Goal: Contribute content: Contribute content

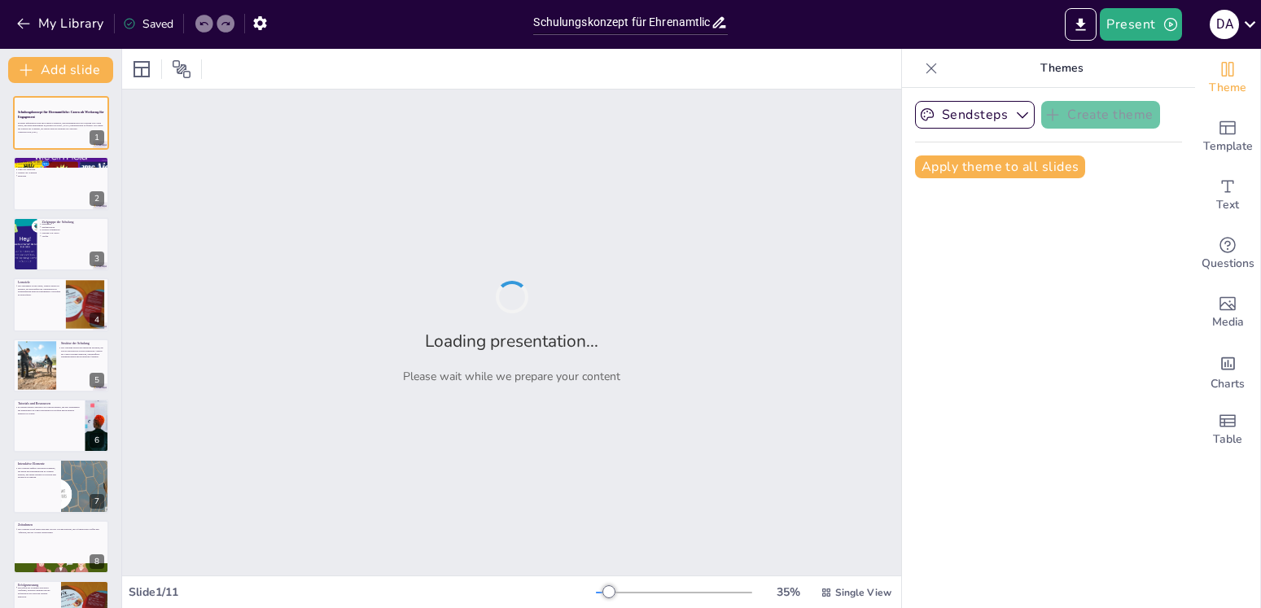
type input "Schulungskonzept für Ehrenamtliche: Canva als Werkzeug für Engagement"
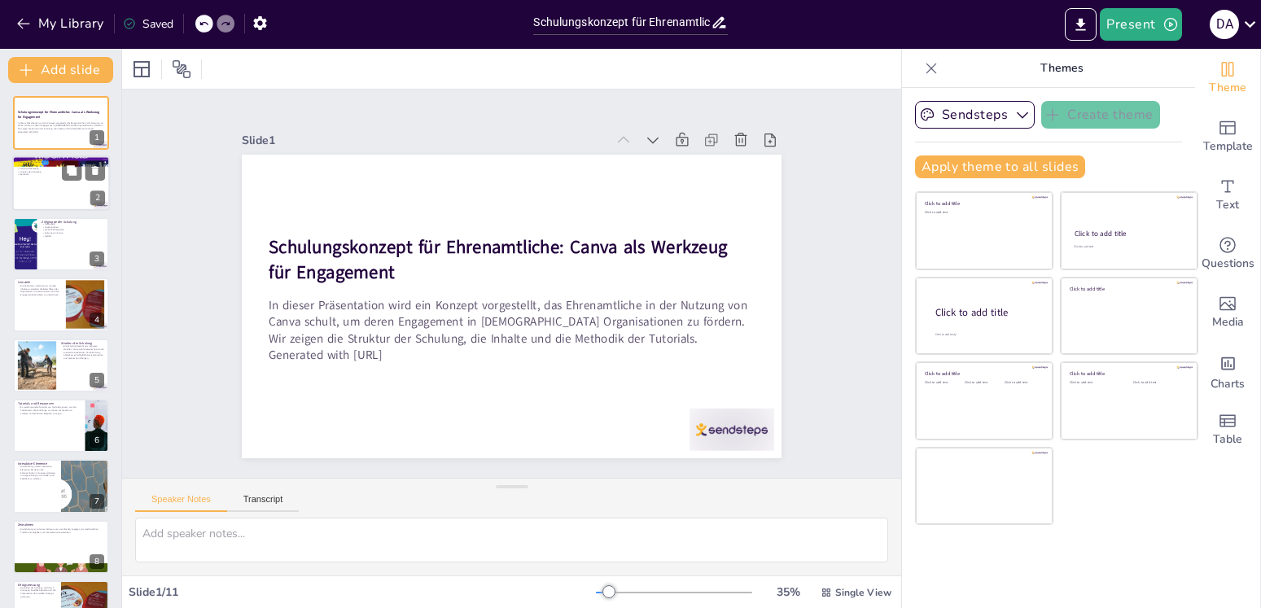
click at [53, 173] on div "Notwendigkeit der Schulung Ziele der Schulung Canva als Werkzeug Struktur der S…" at bounding box center [61, 168] width 88 height 15
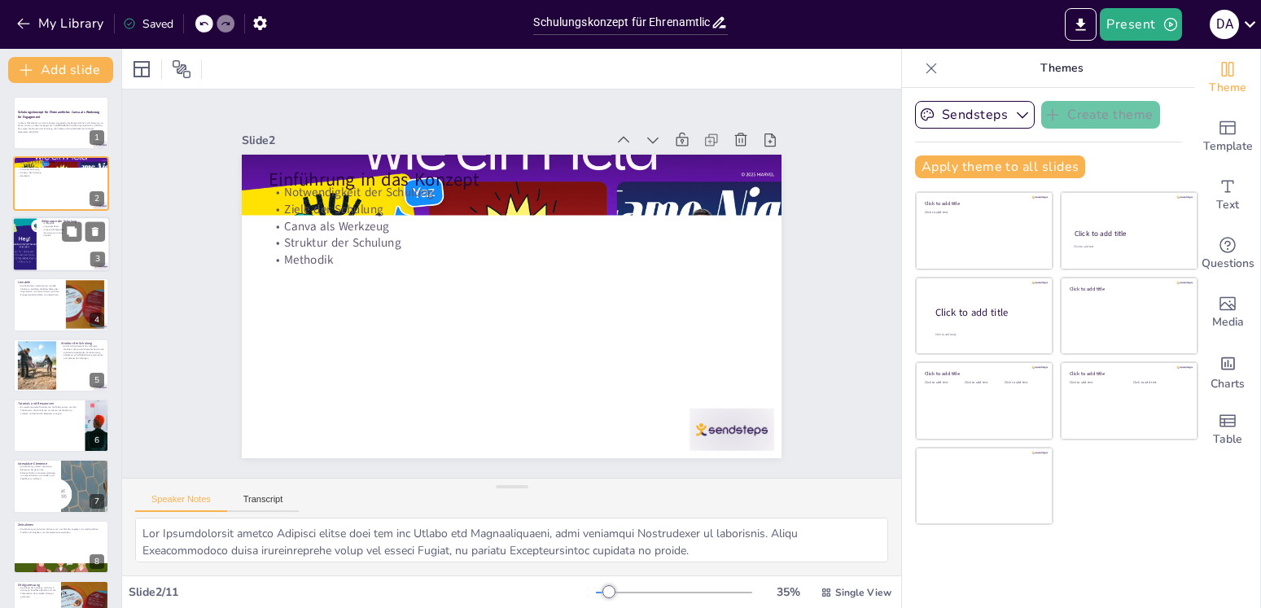
click at [44, 217] on div "Zielgruppe der Schulung Zielgruppe Zugänglichkeit Kreative Fähigkeiten Nutzung …" at bounding box center [61, 217] width 98 height 0
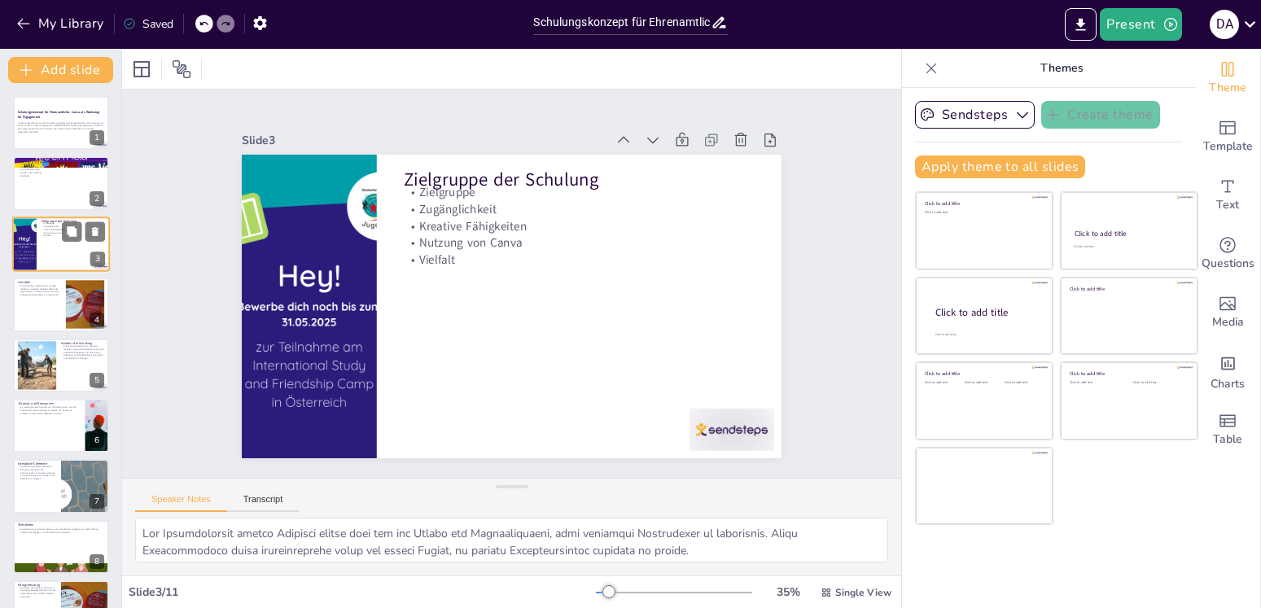
type textarea "Die Zielgruppe umfasst Ehrenamtliche aus verschiedenen [DEMOGRAPHIC_DATA] Hinte…"
click at [75, 291] on icon at bounding box center [72, 292] width 10 height 10
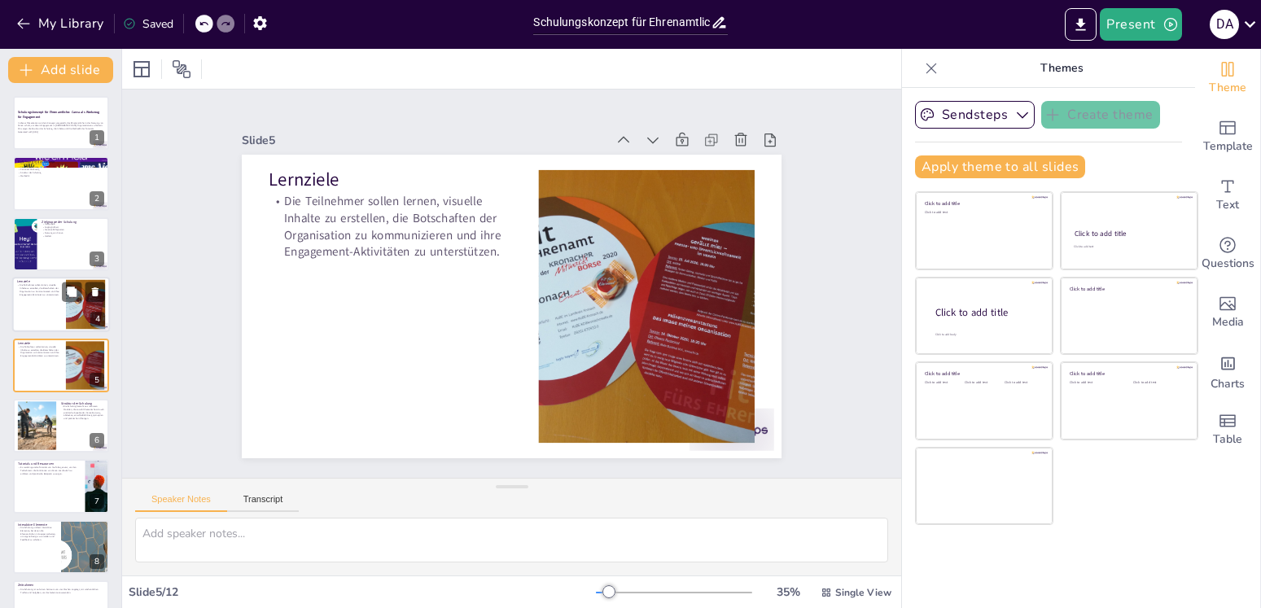
scroll to position [20, 0]
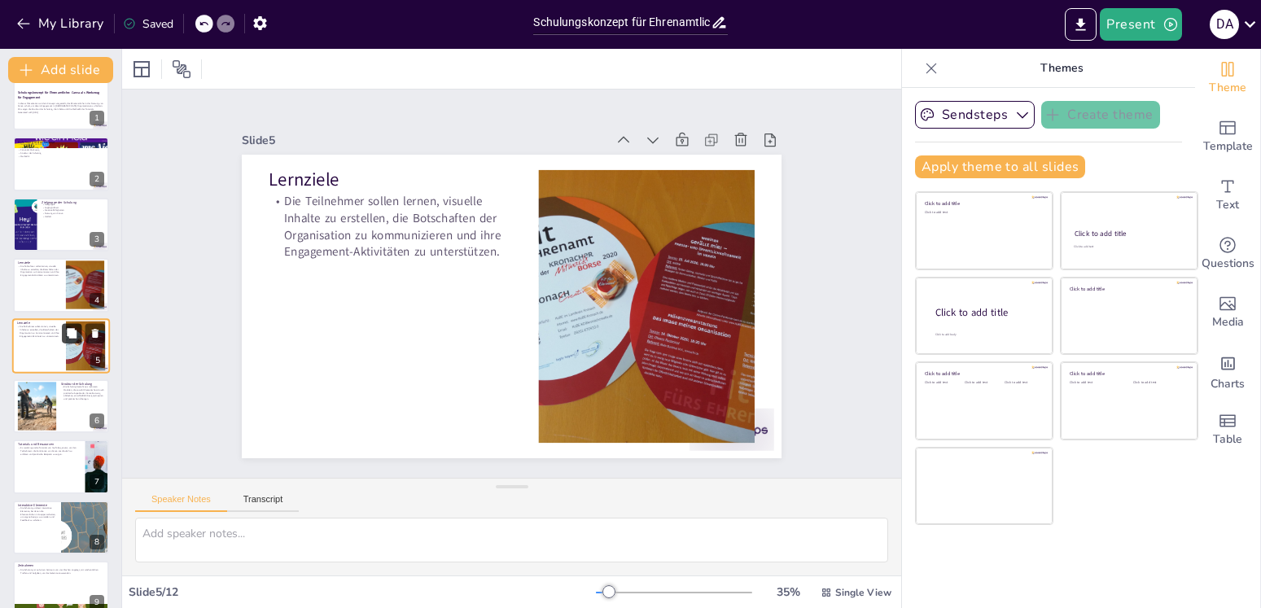
click at [68, 336] on icon at bounding box center [72, 333] width 10 height 10
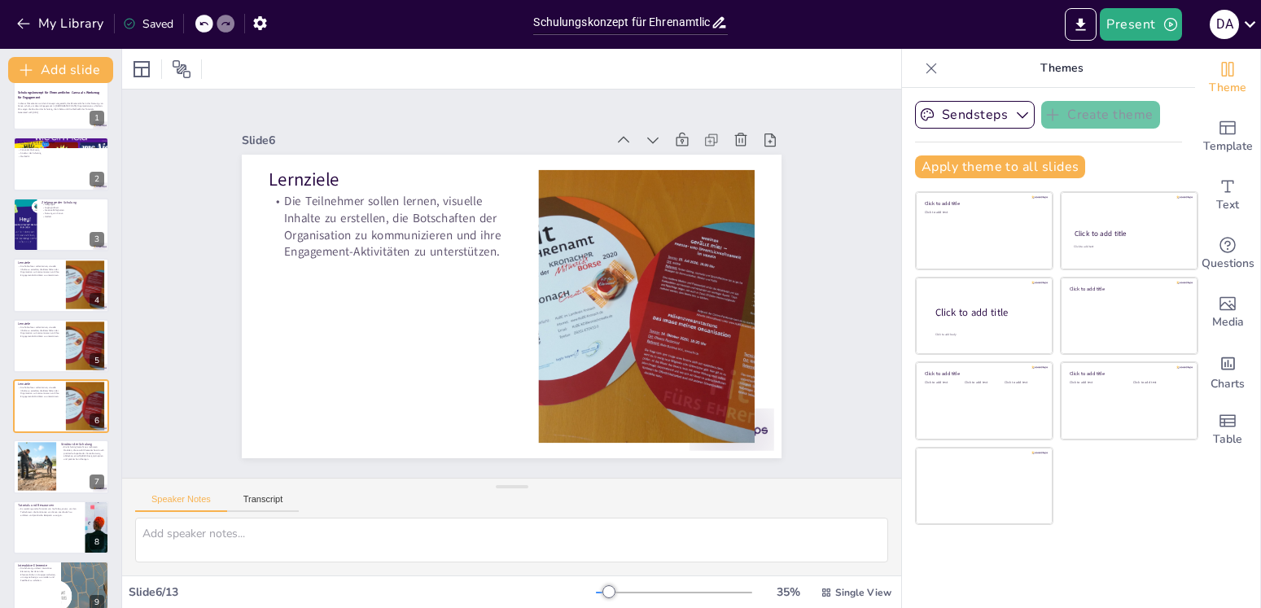
scroll to position [81, 0]
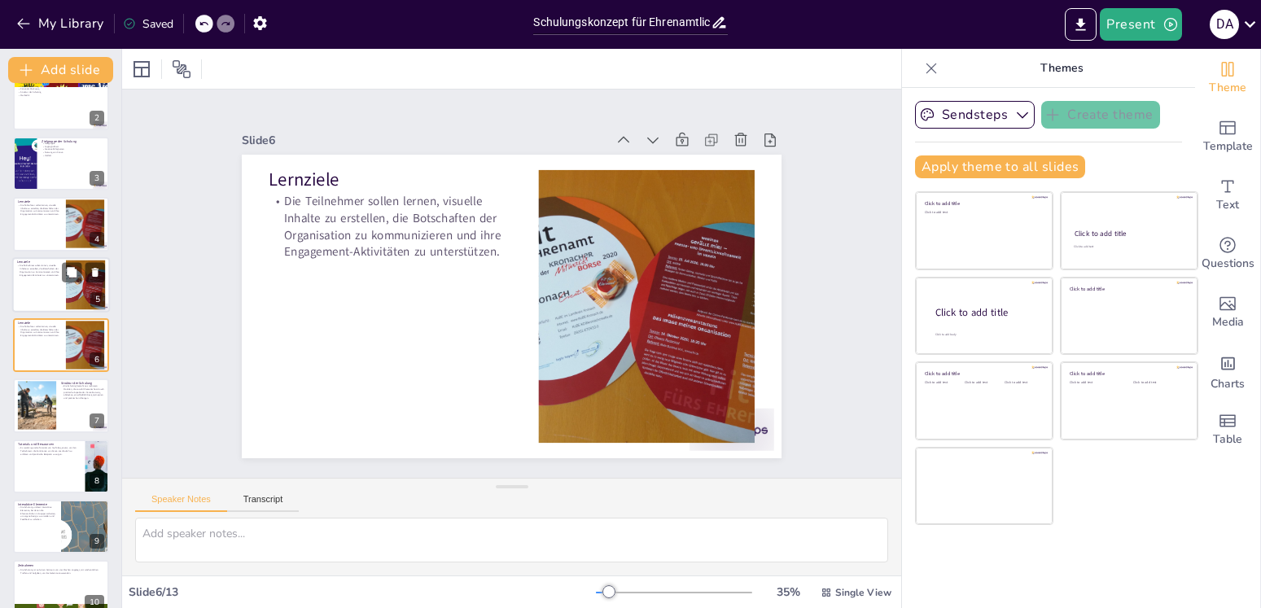
click at [42, 303] on div at bounding box center [61, 284] width 98 height 55
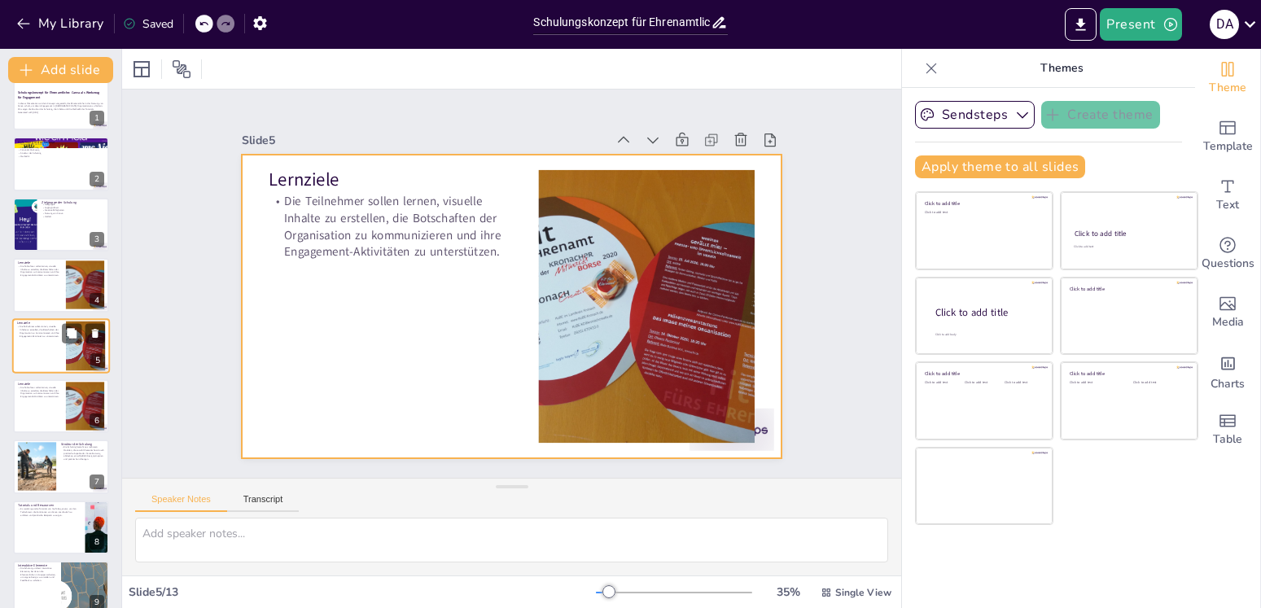
click at [59, 343] on div at bounding box center [61, 345] width 98 height 55
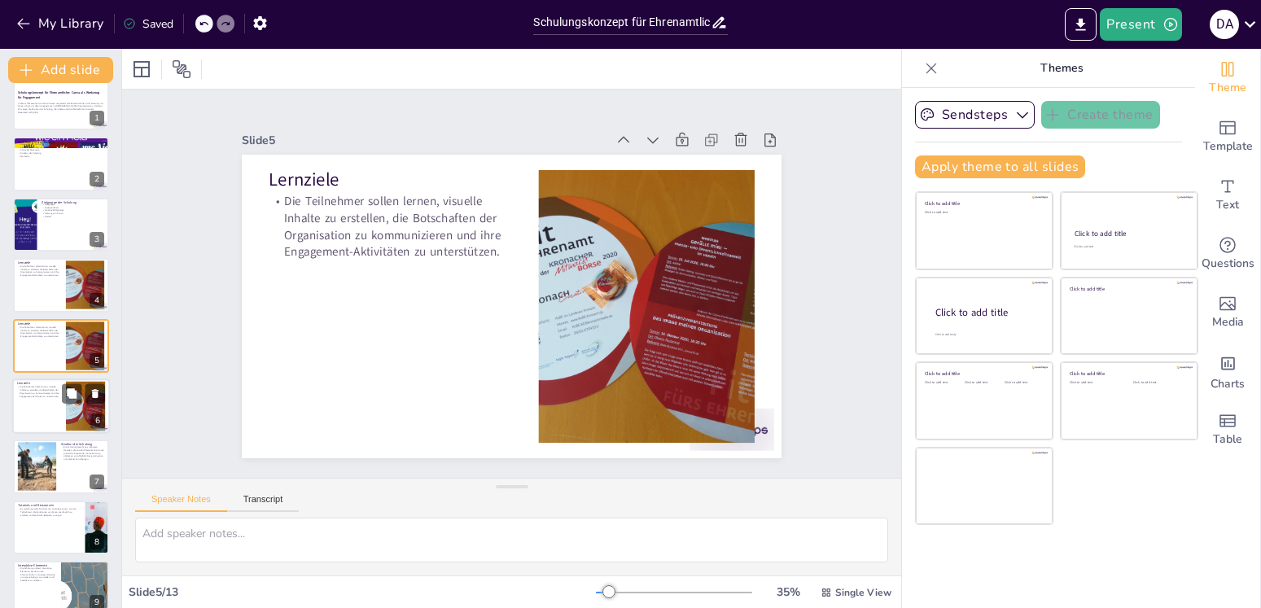
click at [44, 409] on div at bounding box center [61, 405] width 98 height 55
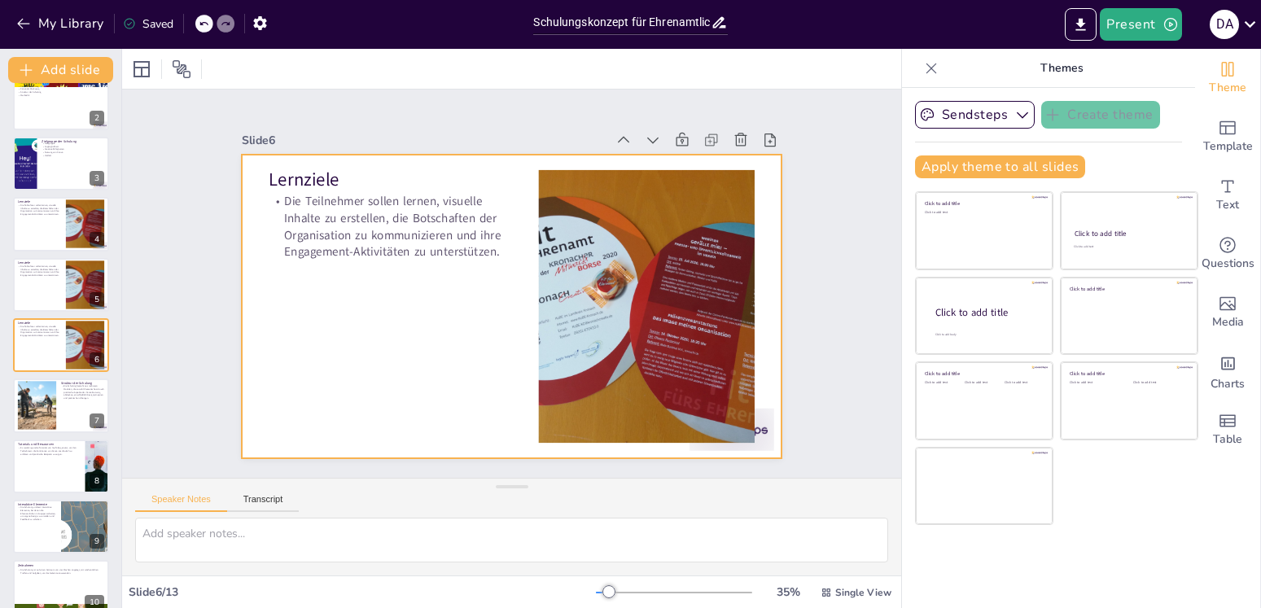
click at [801, 330] on div "Slide 1 Schulungskonzept für Ehrenamtliche: Canva als Werkzeug für Engagement I…" at bounding box center [511, 283] width 842 height 541
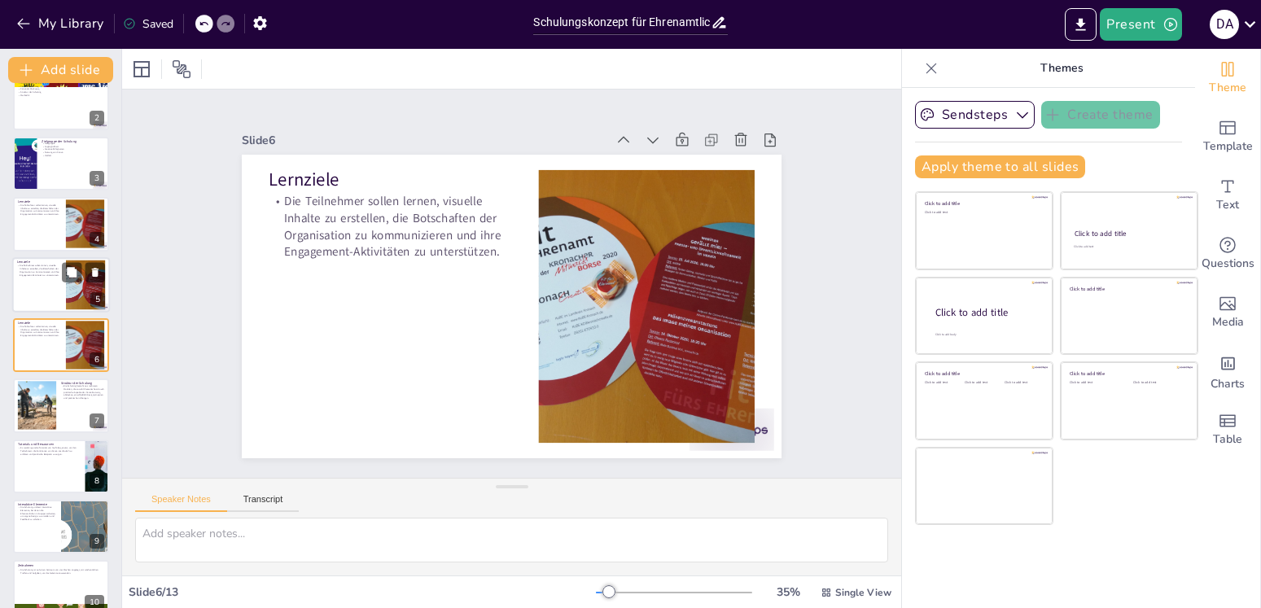
click at [63, 288] on div at bounding box center [61, 284] width 98 height 55
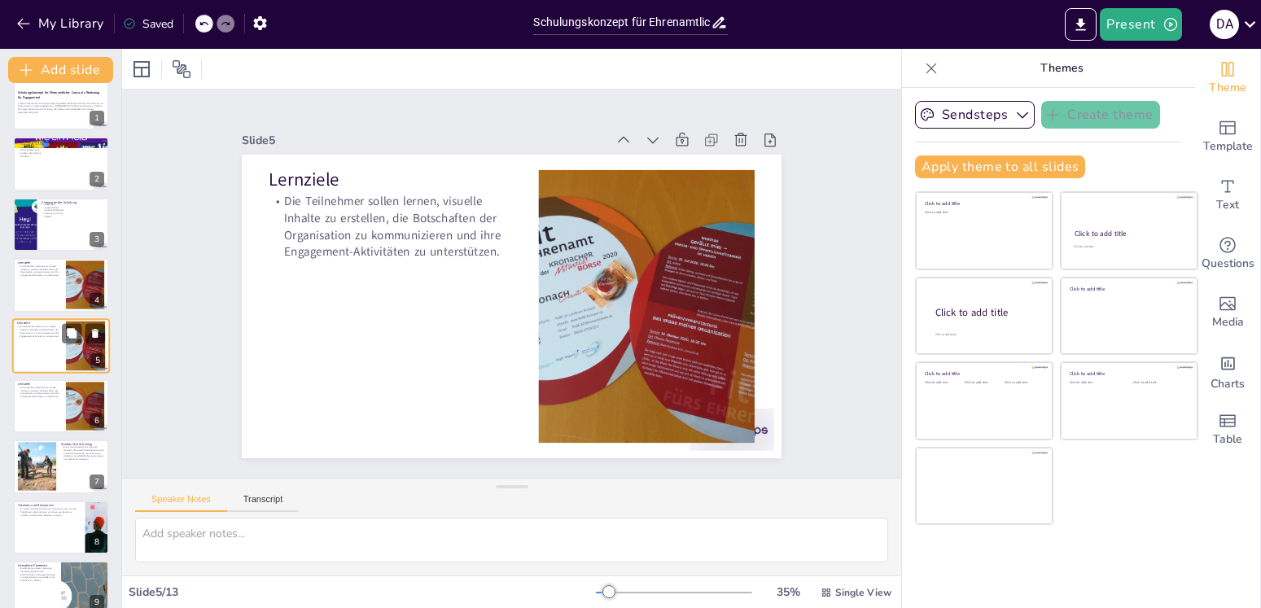
click at [49, 341] on div at bounding box center [61, 345] width 98 height 55
click at [55, 413] on div at bounding box center [61, 405] width 98 height 55
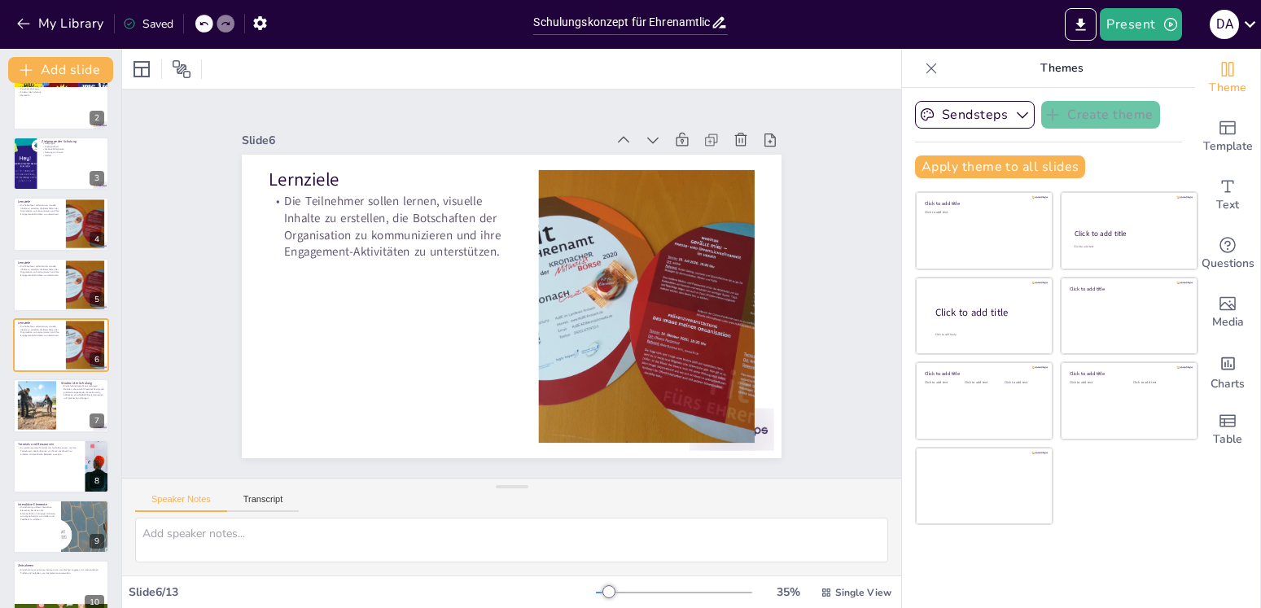
click at [38, 409] on div at bounding box center [37, 406] width 49 height 49
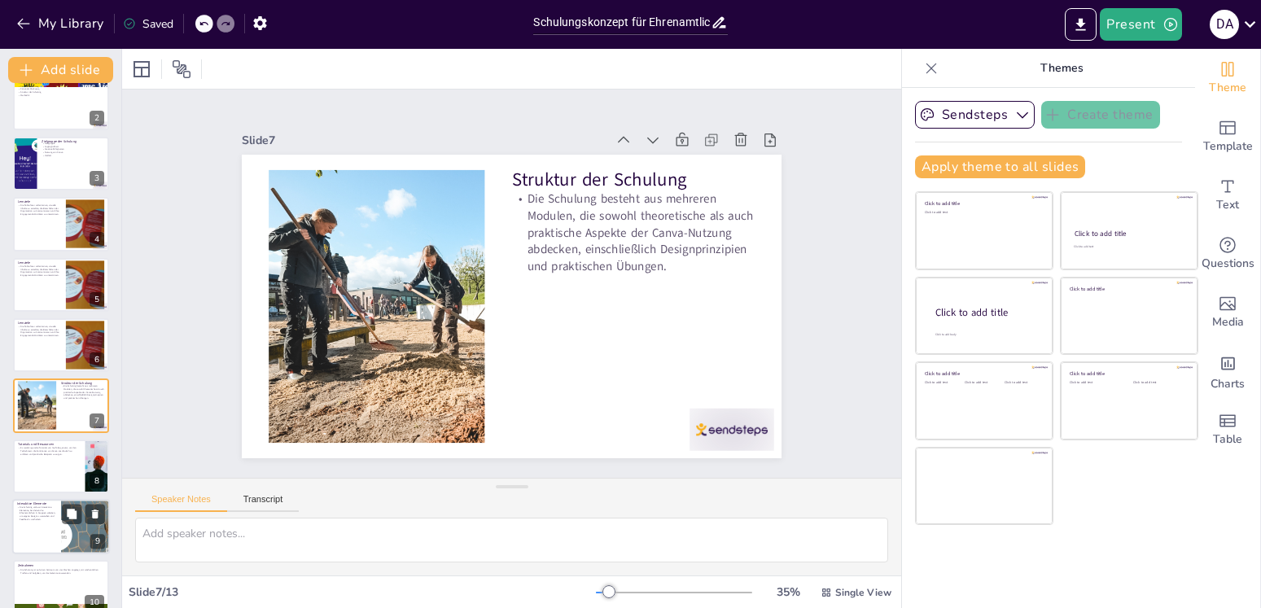
scroll to position [141, 0]
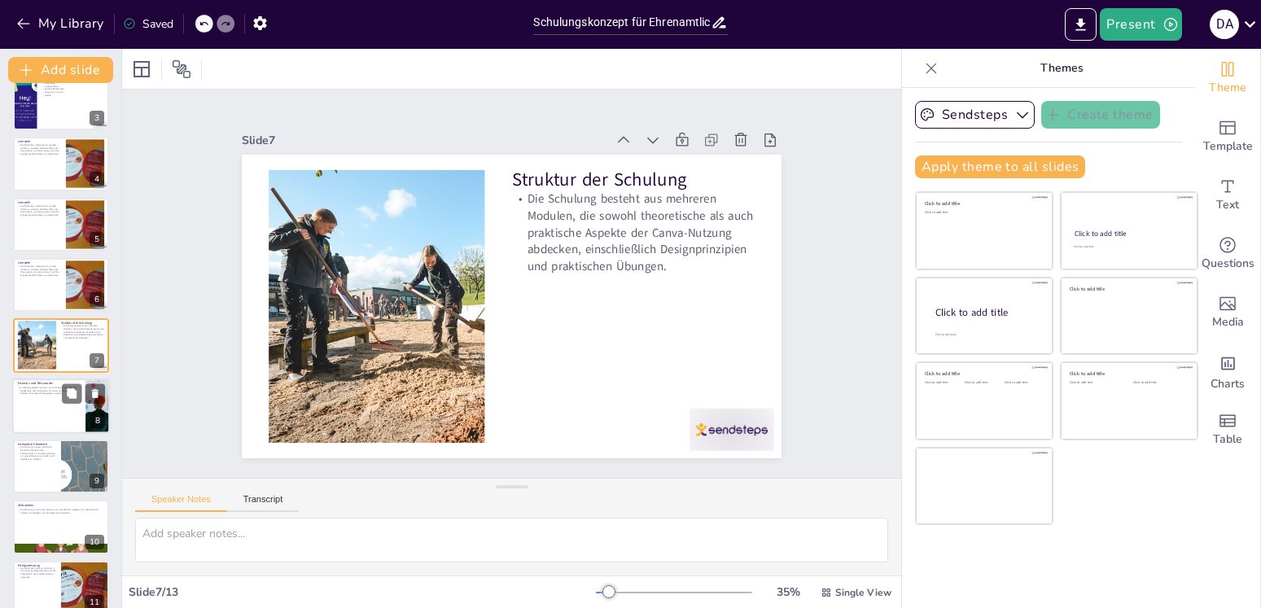
click at [65, 409] on div at bounding box center [61, 405] width 98 height 55
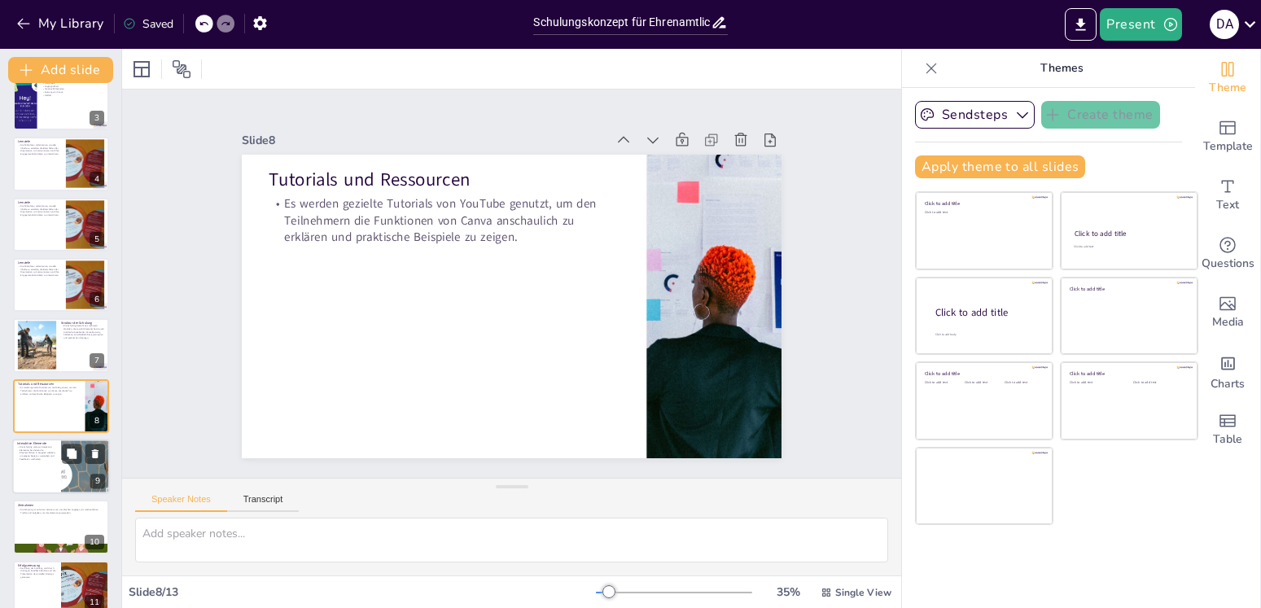
scroll to position [201, 0]
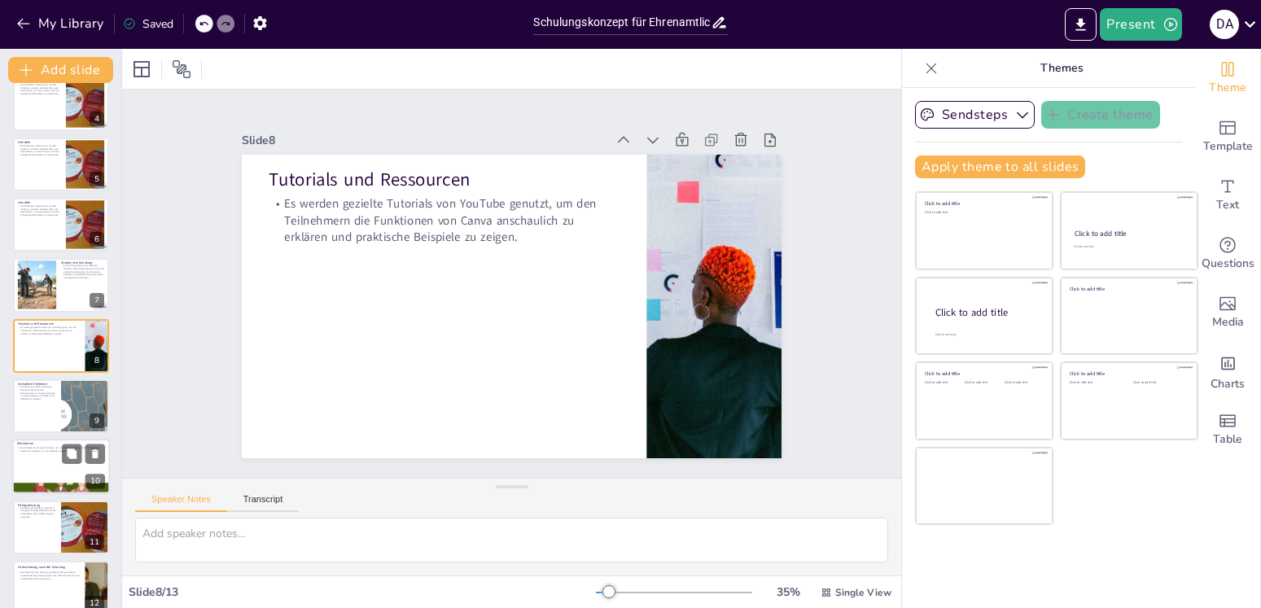
click at [49, 476] on div at bounding box center [61, 467] width 98 height 55
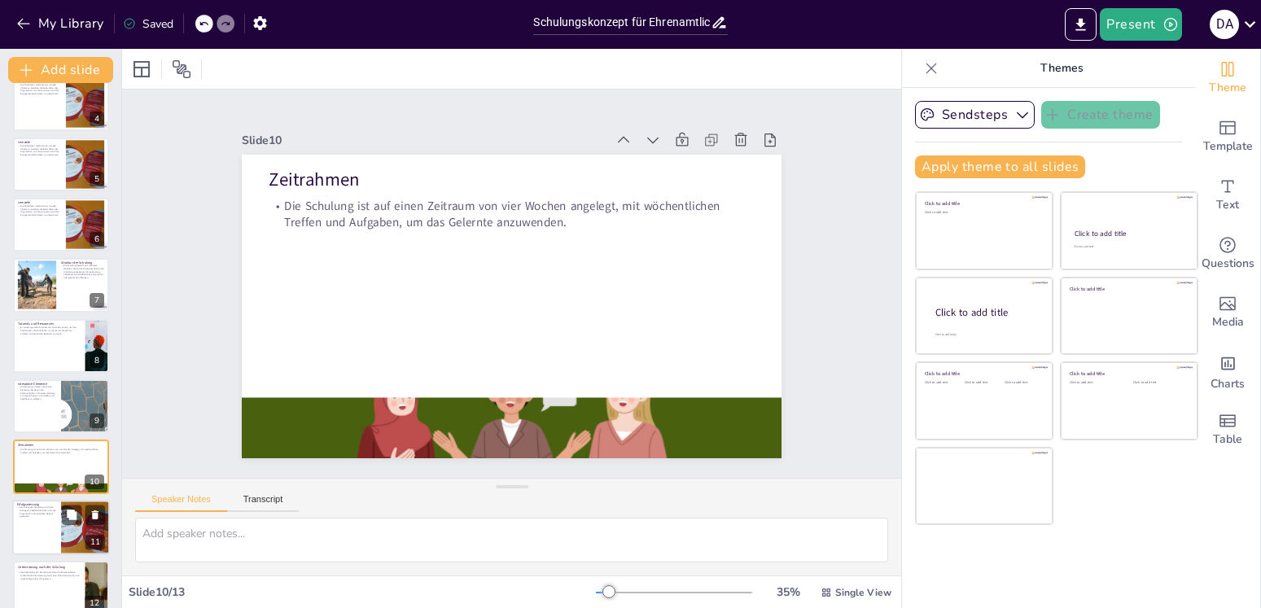
scroll to position [282, 0]
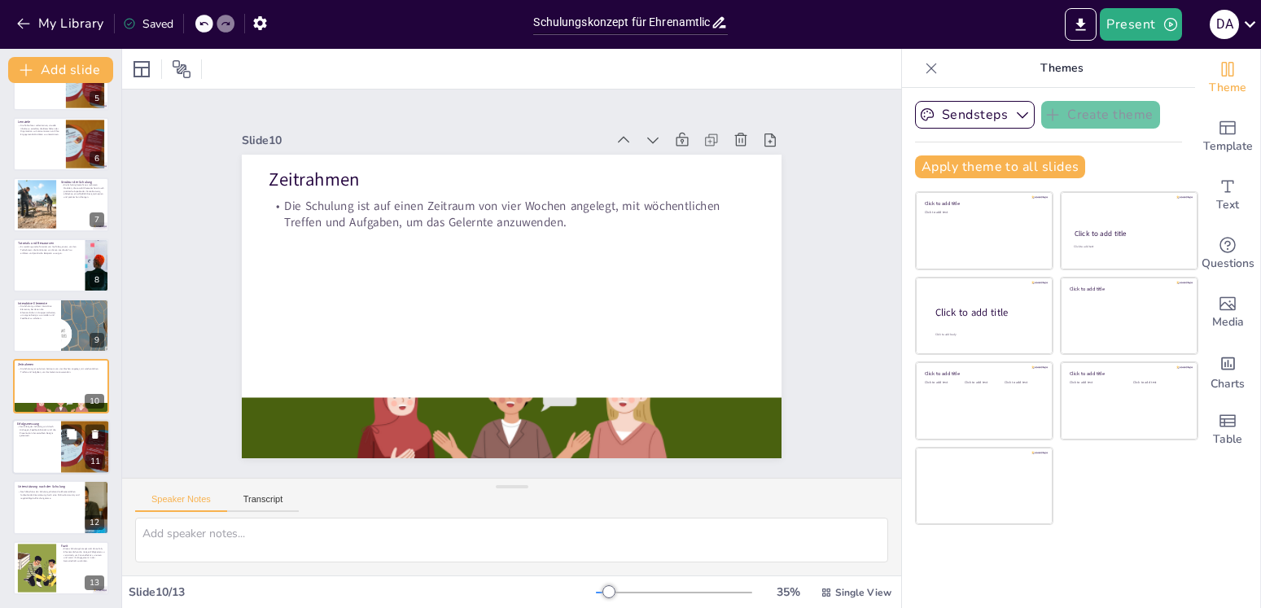
click at [48, 452] on div at bounding box center [61, 446] width 98 height 55
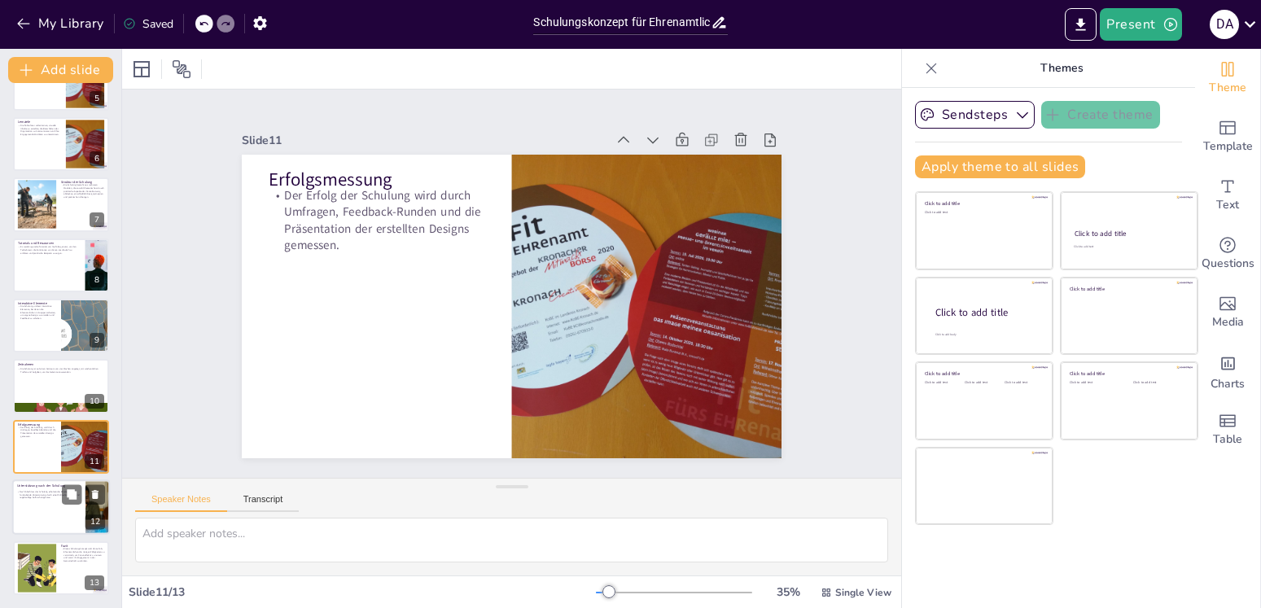
click at [48, 518] on div at bounding box center [61, 506] width 98 height 55
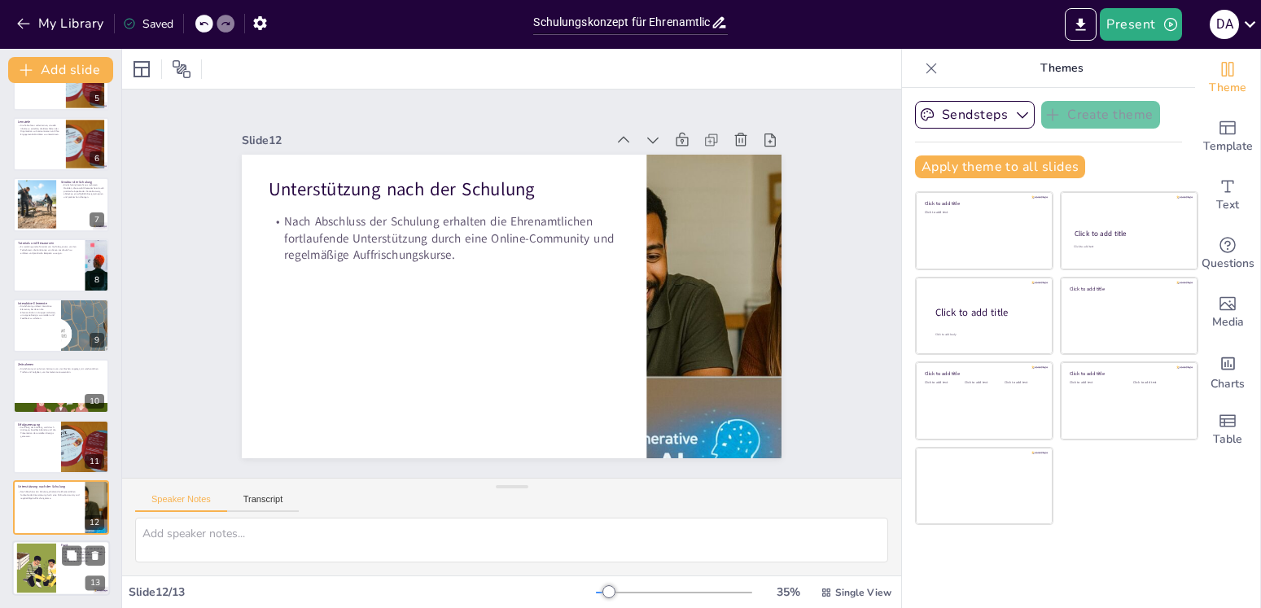
click at [49, 568] on div at bounding box center [36, 568] width 74 height 50
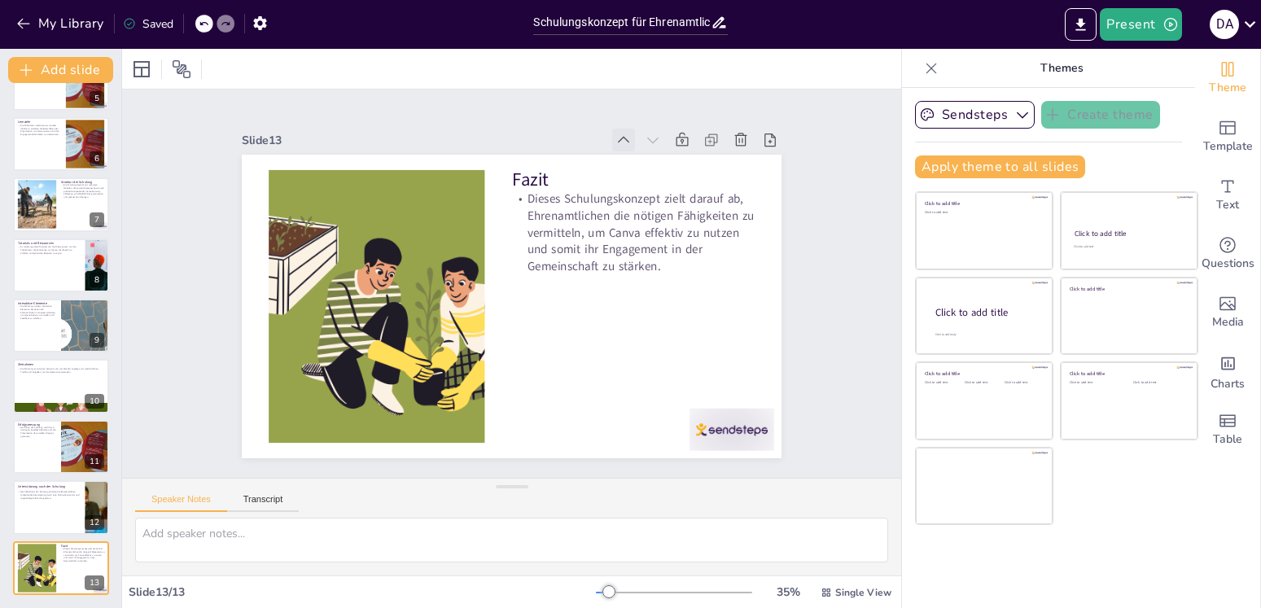
click at [652, 171] on icon at bounding box center [662, 181] width 20 height 20
click at [0, 0] on icon at bounding box center [0, 0] width 0 height 0
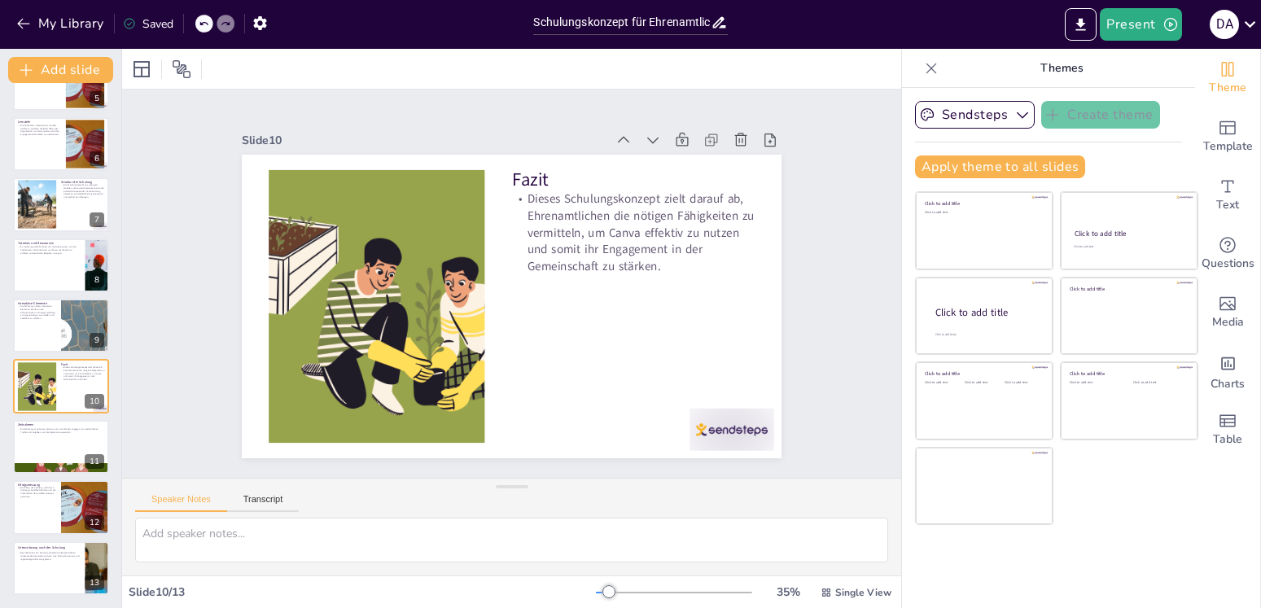
click at [652, 172] on icon at bounding box center [662, 182] width 20 height 20
click at [0, 0] on icon at bounding box center [0, 0] width 0 height 0
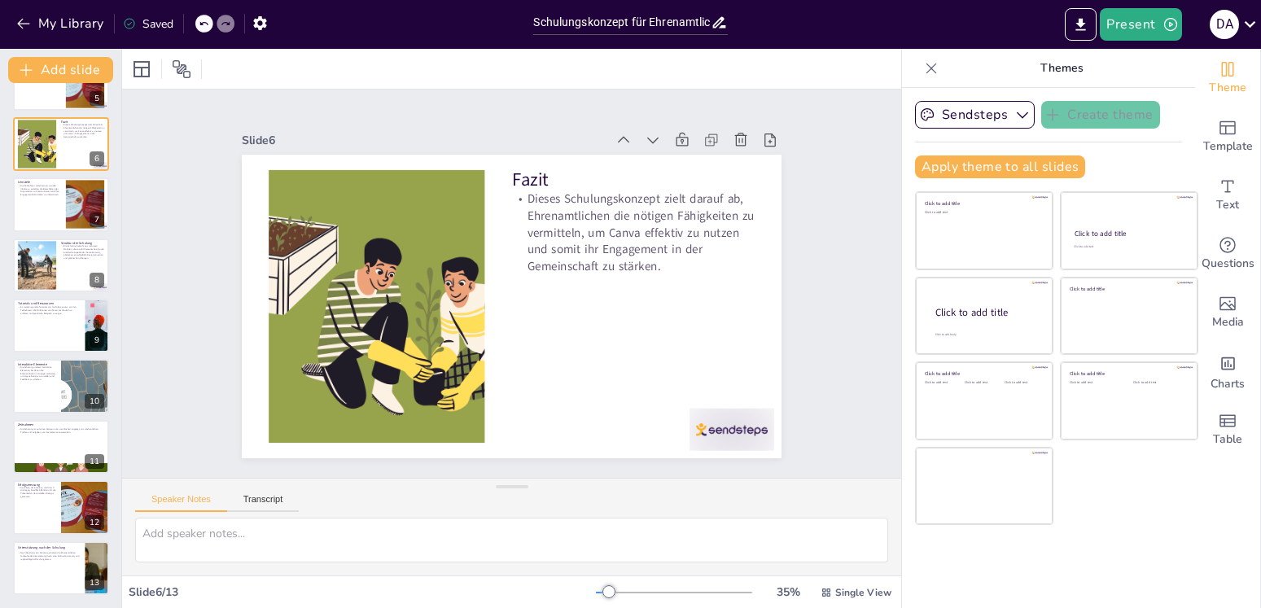
click at [615, 138] on icon at bounding box center [623, 140] width 16 height 16
click at [0, 0] on icon at bounding box center [0, 0] width 0 height 0
click at [629, 143] on icon at bounding box center [638, 152] width 18 height 18
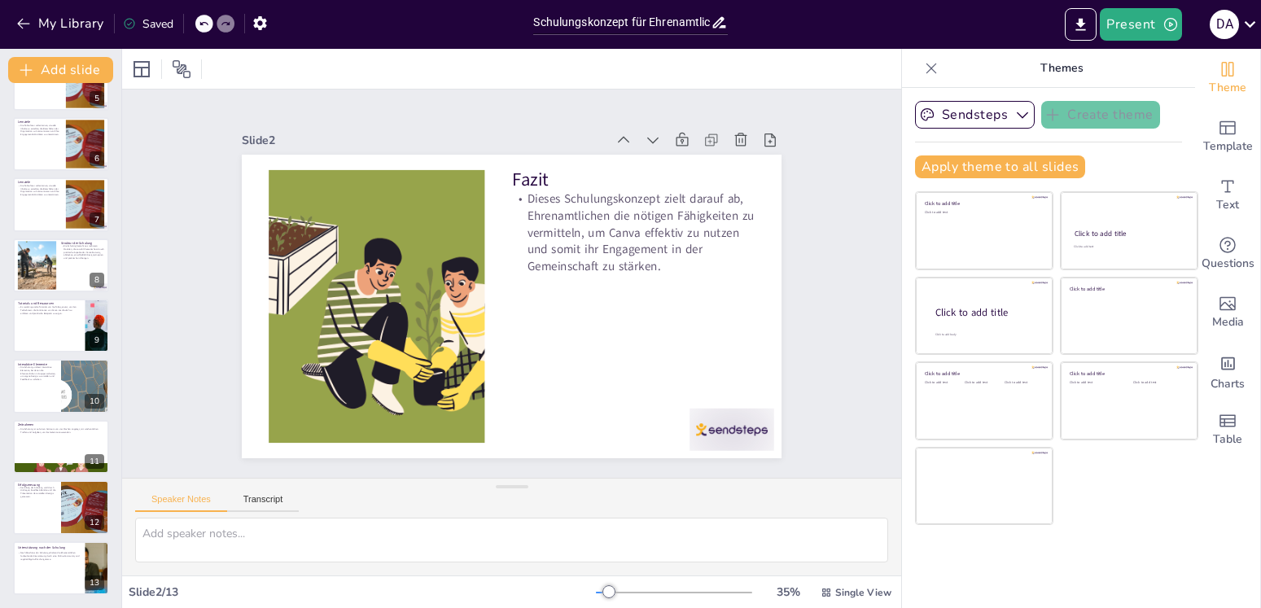
click at [0, 0] on icon at bounding box center [0, 0] width 0 height 0
click at [652, 172] on icon at bounding box center [662, 182] width 20 height 20
click at [641, 157] on icon at bounding box center [651, 167] width 20 height 20
click at [652, 171] on icon at bounding box center [662, 181] width 20 height 20
click at [662, 187] on icon at bounding box center [672, 197] width 21 height 21
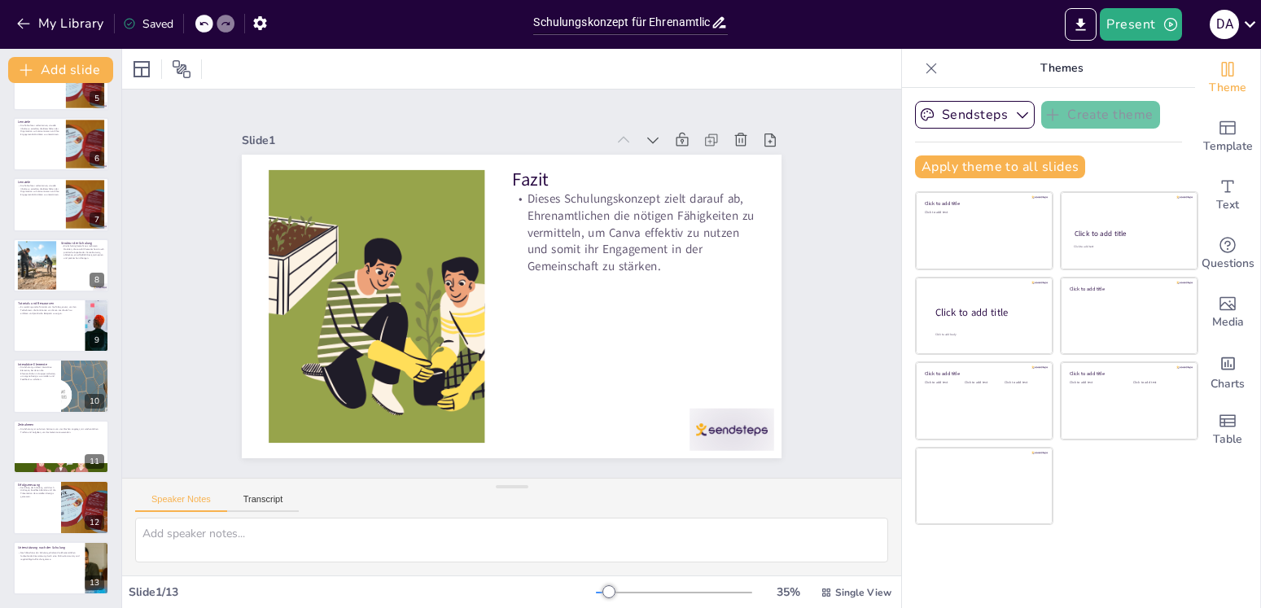
click at [652, 172] on icon at bounding box center [662, 182] width 20 height 20
click at [652, 171] on icon at bounding box center [662, 181] width 20 height 20
click at [641, 157] on icon at bounding box center [651, 167] width 20 height 20
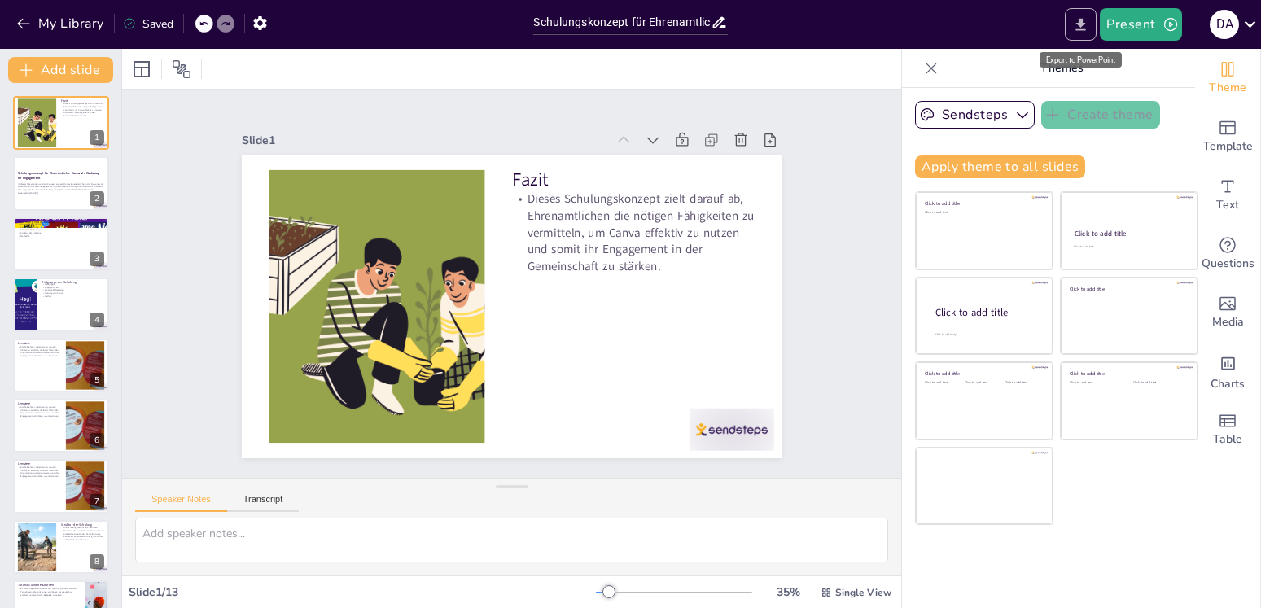
click at [1080, 18] on icon "Export to PowerPoint" at bounding box center [1080, 24] width 17 height 17
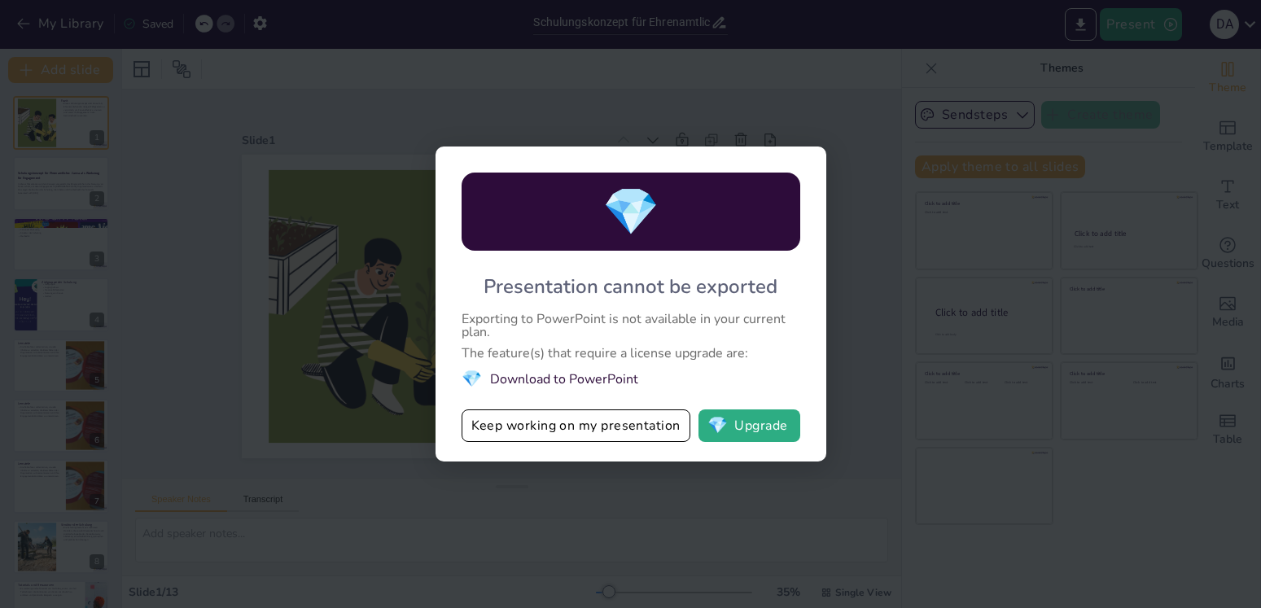
click at [872, 374] on div "💎 Presentation cannot be exported Exporting to PowerPoint is not available in y…" at bounding box center [630, 304] width 1261 height 608
click at [646, 427] on button "Keep working on my presentation" at bounding box center [576, 425] width 229 height 33
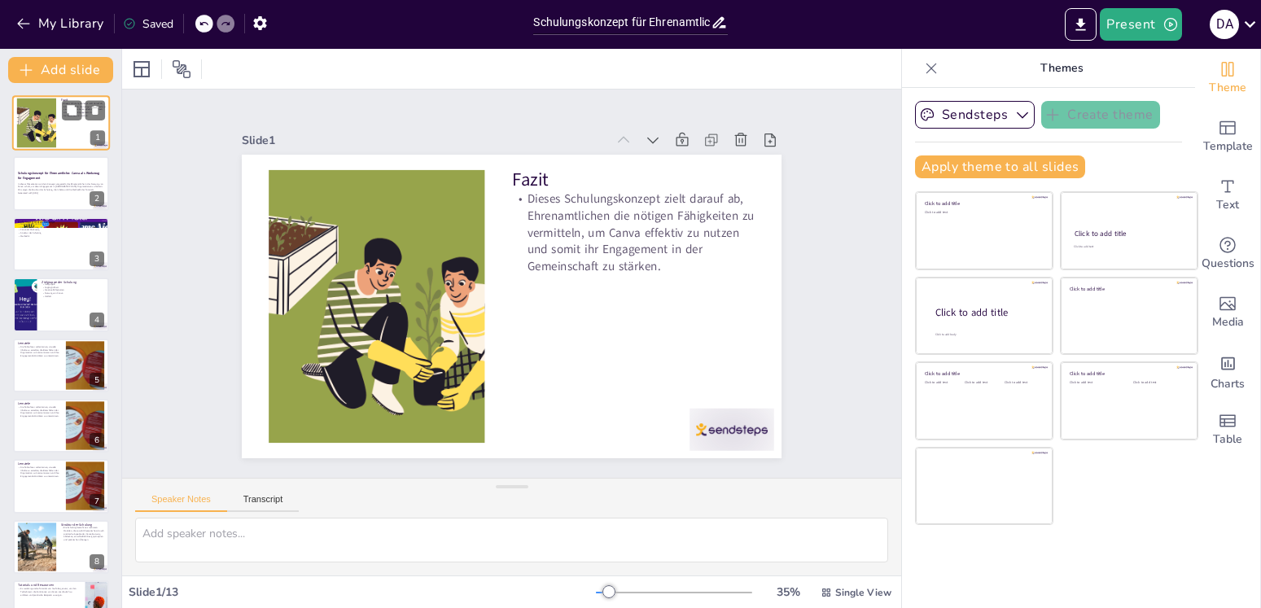
click at [46, 119] on div at bounding box center [36, 123] width 74 height 50
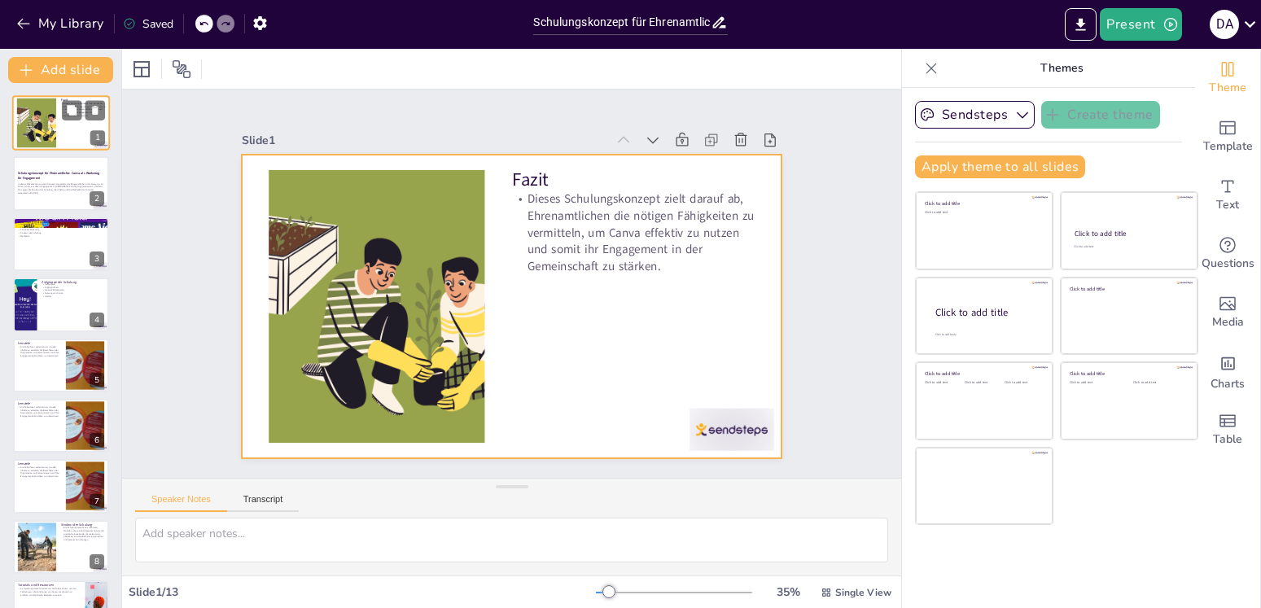
click at [63, 123] on div at bounding box center [61, 122] width 98 height 55
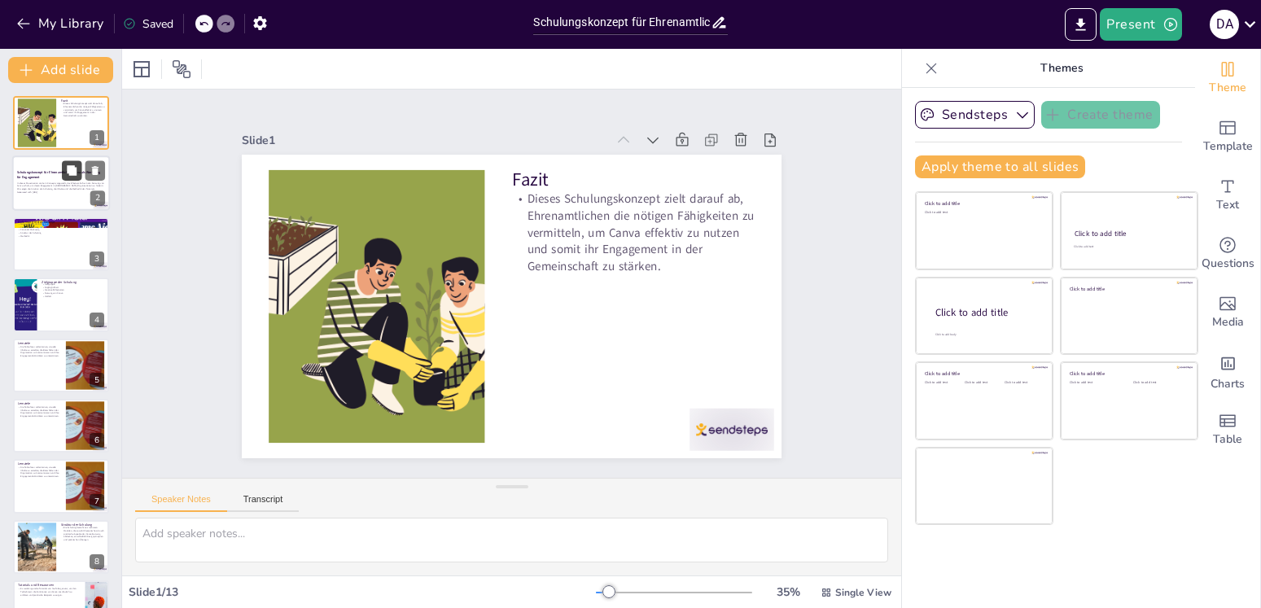
click at [77, 177] on button at bounding box center [72, 171] width 20 height 20
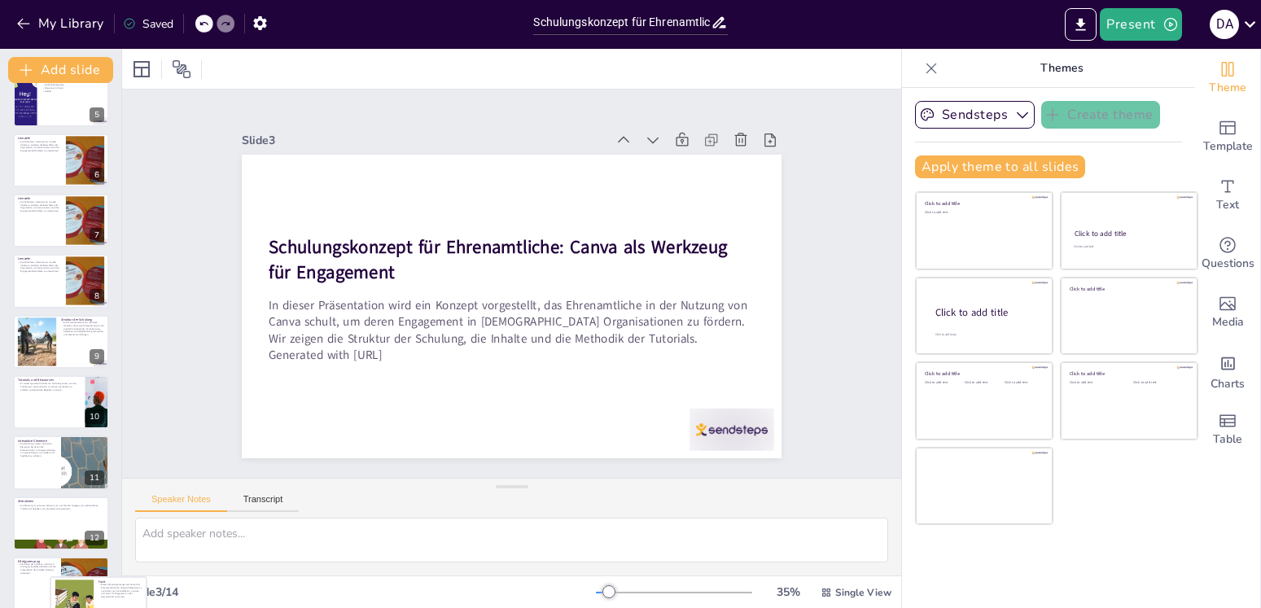
scroll to position [342, 0]
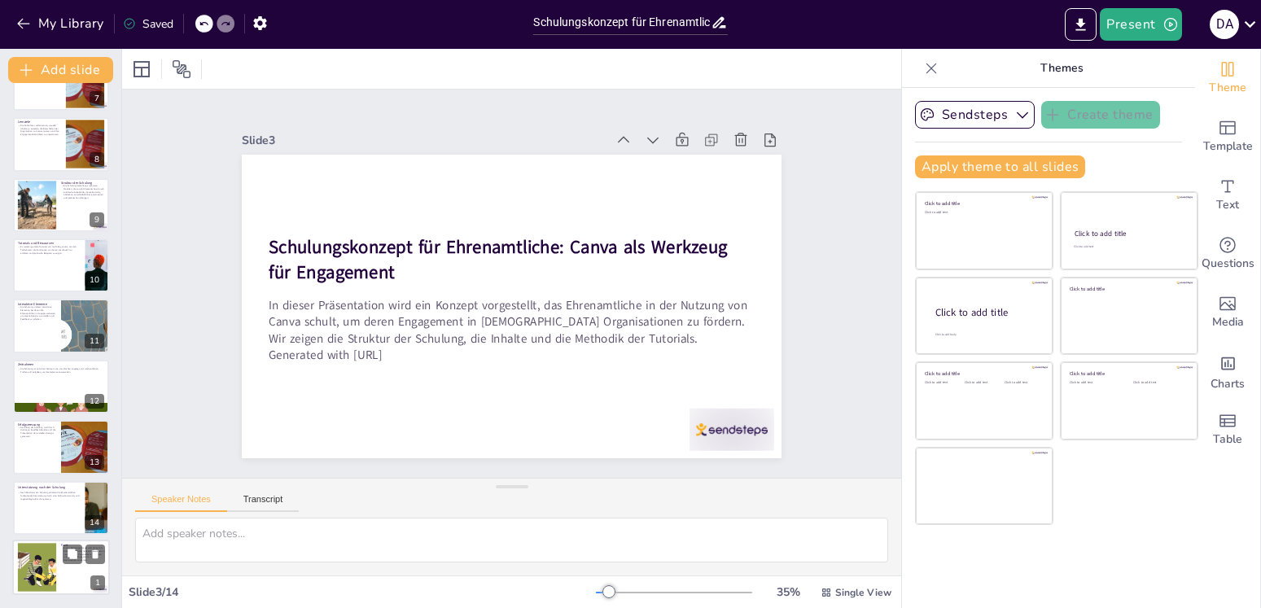
drag, startPoint x: 47, startPoint y: 129, endPoint x: 46, endPoint y: 577, distance: 448.5
click at [46, 577] on div at bounding box center [37, 567] width 73 height 49
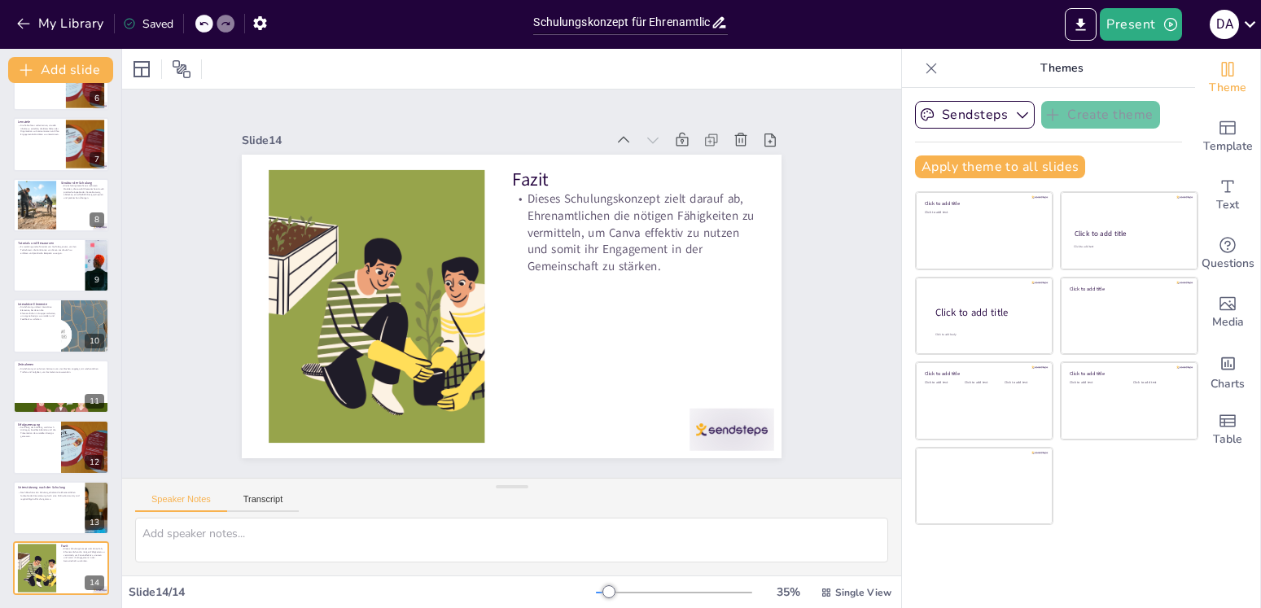
scroll to position [0, 0]
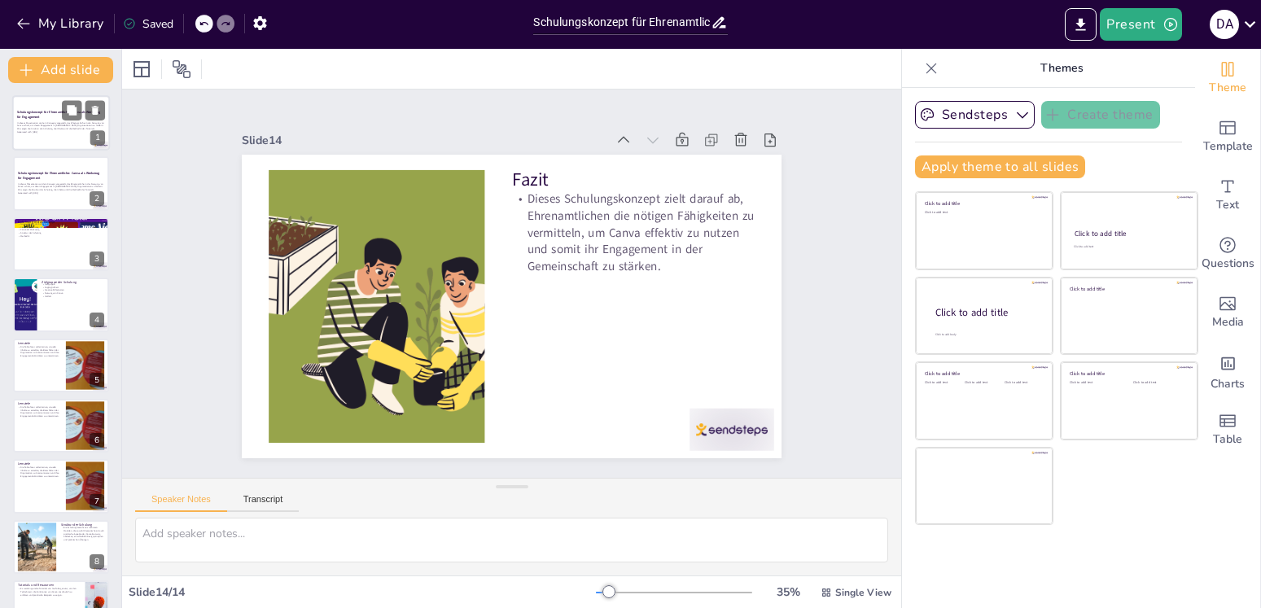
click at [61, 121] on p "In dieser Präsentation wird ein Konzept vorgestellt, das Ehrenamtliche in der N…" at bounding box center [61, 125] width 88 height 9
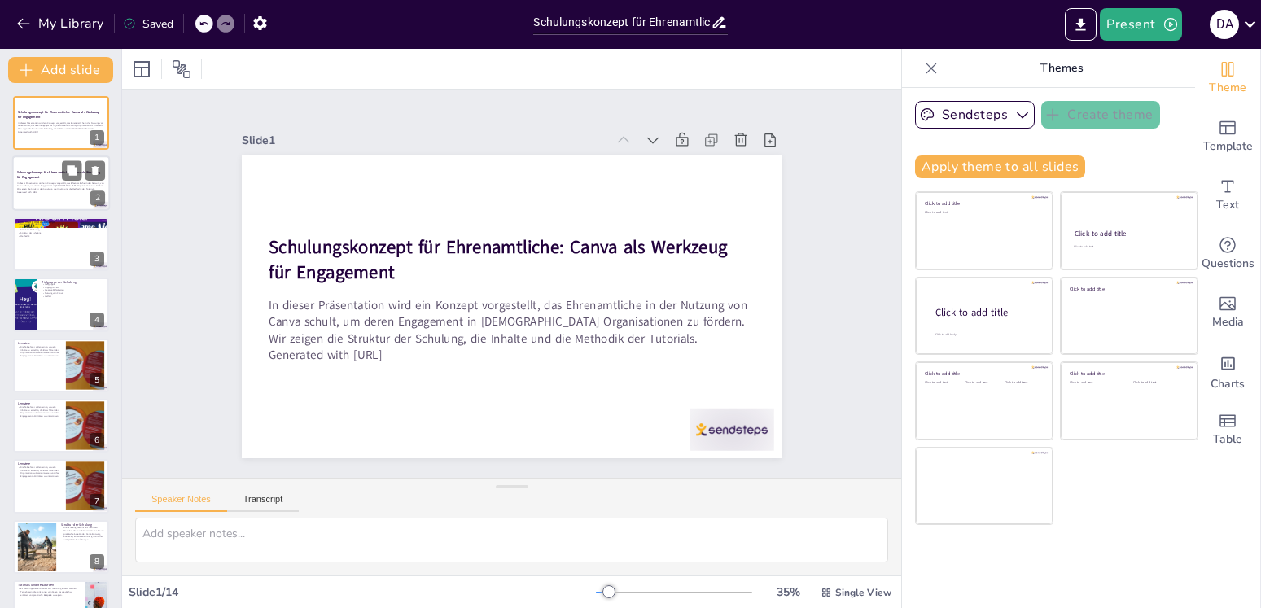
click at [17, 171] on strong "Schulungskonzept für Ehrenamtliche: Canva als Werkzeug für Engagement" at bounding box center [58, 175] width 83 height 9
click at [33, 173] on strong "Schulungskonzept für Ehrenamtliche: Canva als Werkzeug für Engagement" at bounding box center [58, 175] width 83 height 9
click at [48, 121] on div "In dieser Präsentation wird ein Konzept vorgestellt, das Ehrenamtliche in der N…" at bounding box center [61, 127] width 88 height 17
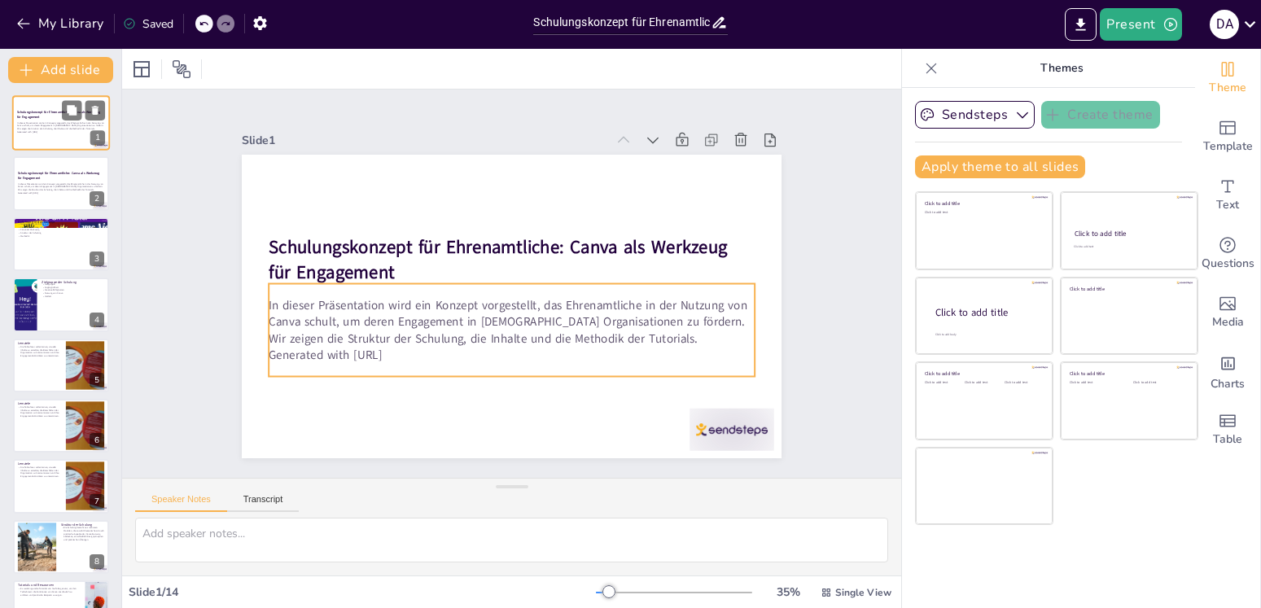
click at [49, 129] on p "In dieser Präsentation wird ein Konzept vorgestellt, das Ehrenamtliche in der N…" at bounding box center [61, 125] width 88 height 9
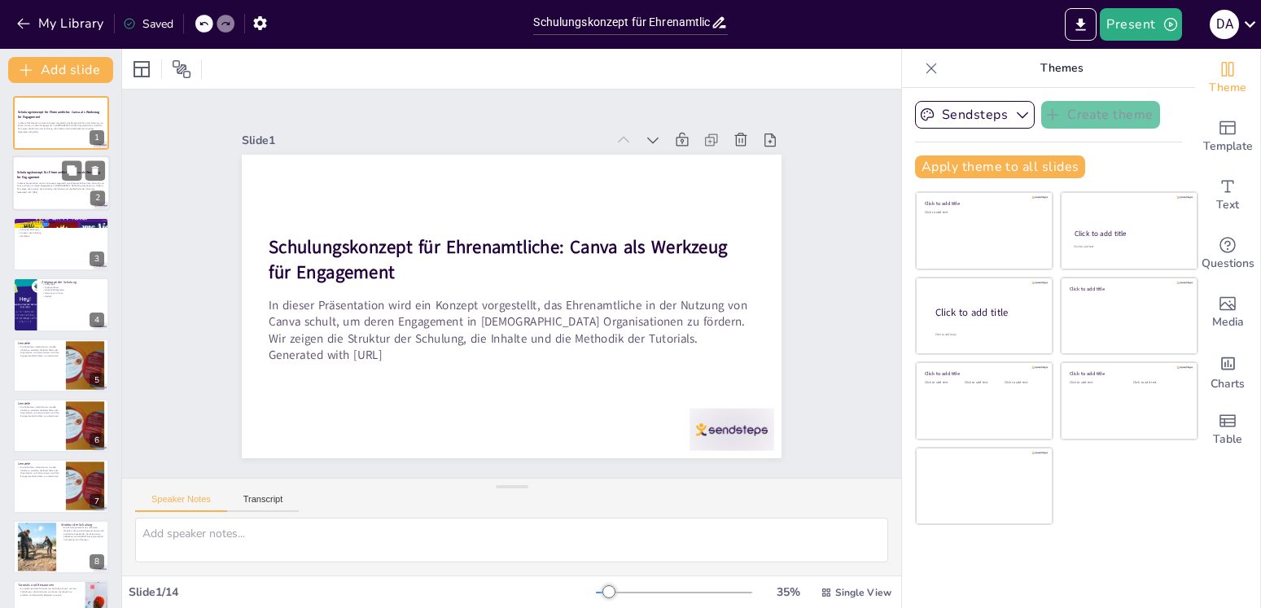
click at [50, 164] on div at bounding box center [61, 183] width 98 height 55
click at [40, 247] on div at bounding box center [61, 244] width 98 height 55
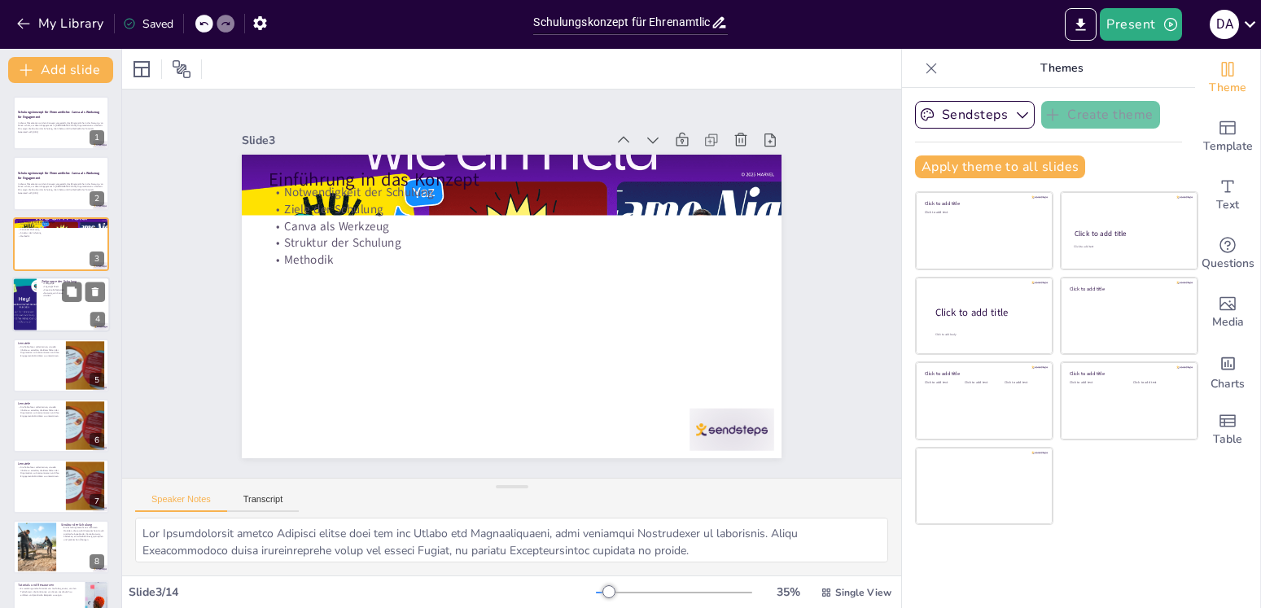
click at [45, 291] on div "Zielgruppe Zugänglichkeit Kreative Fähigkeiten Nutzung von Canva Vielfalt" at bounding box center [73, 289] width 63 height 15
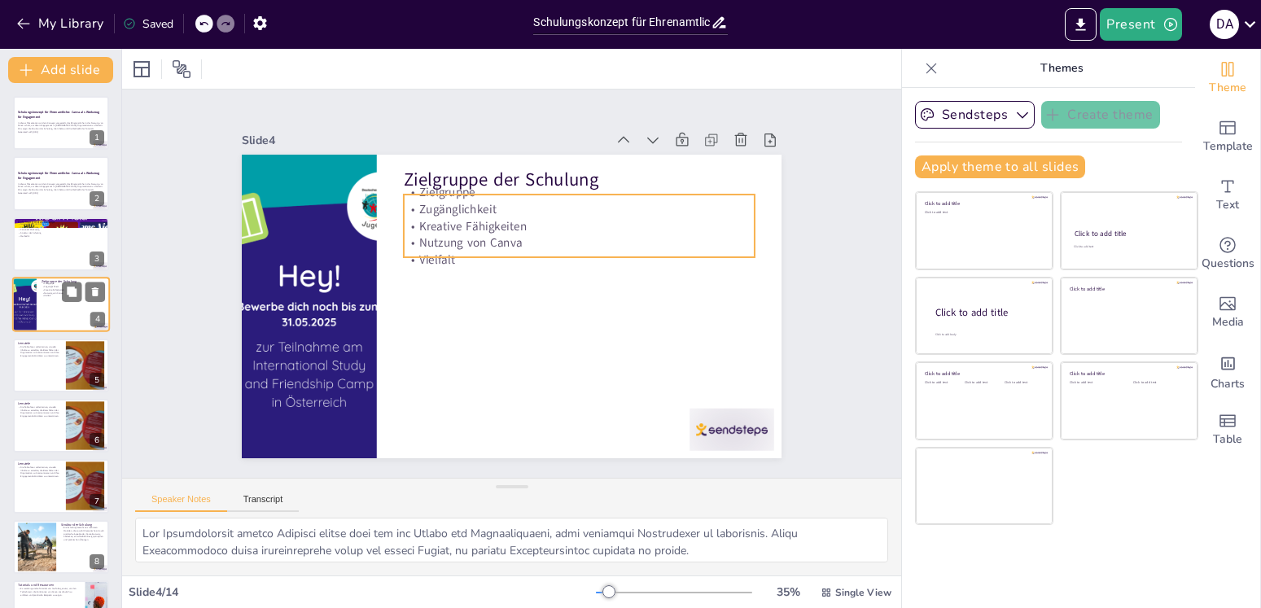
type textarea "Die Zielgruppe umfasst Ehrenamtliche aus verschiedenen [DEMOGRAPHIC_DATA] Hinte…"
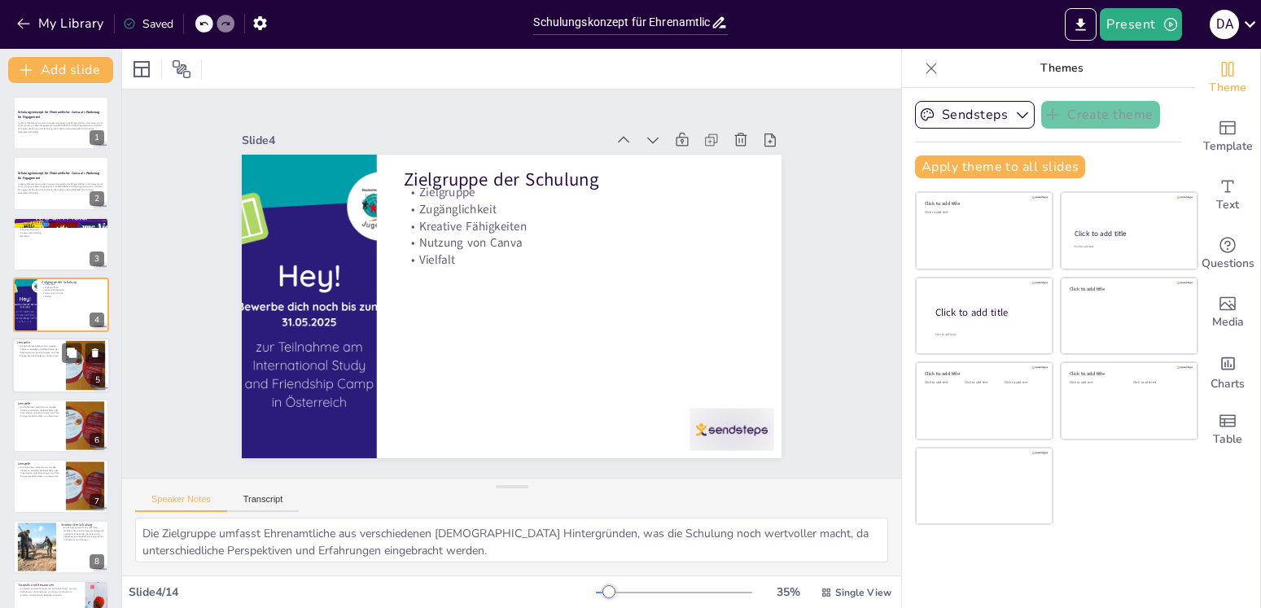
click at [40, 361] on div at bounding box center [61, 365] width 98 height 55
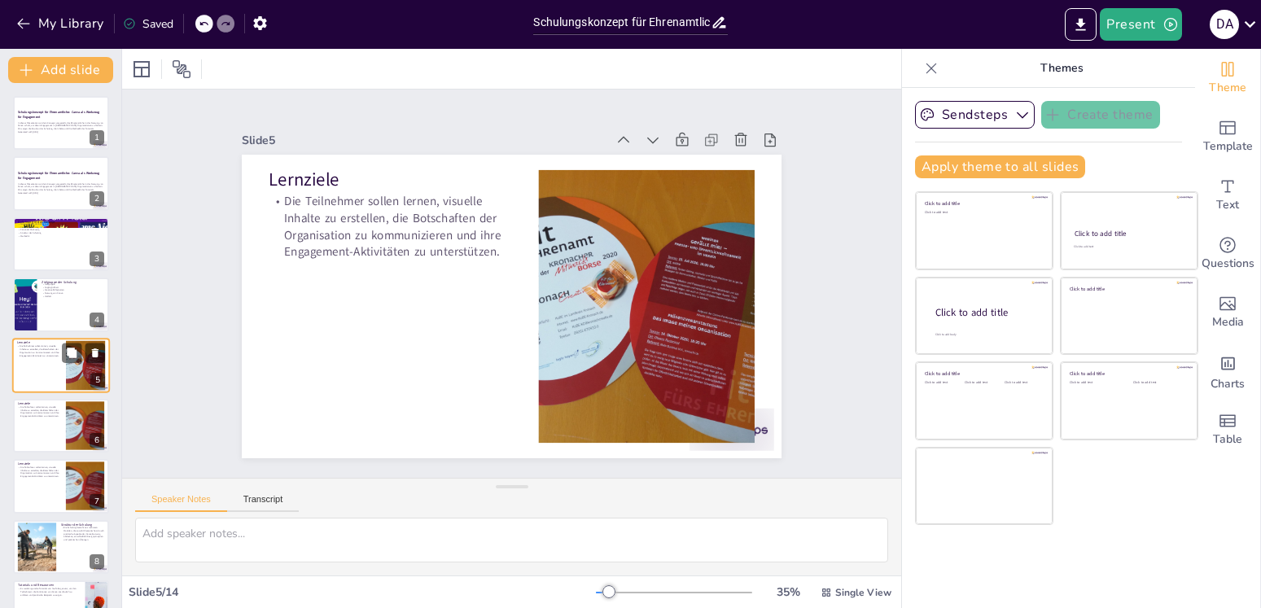
scroll to position [20, 0]
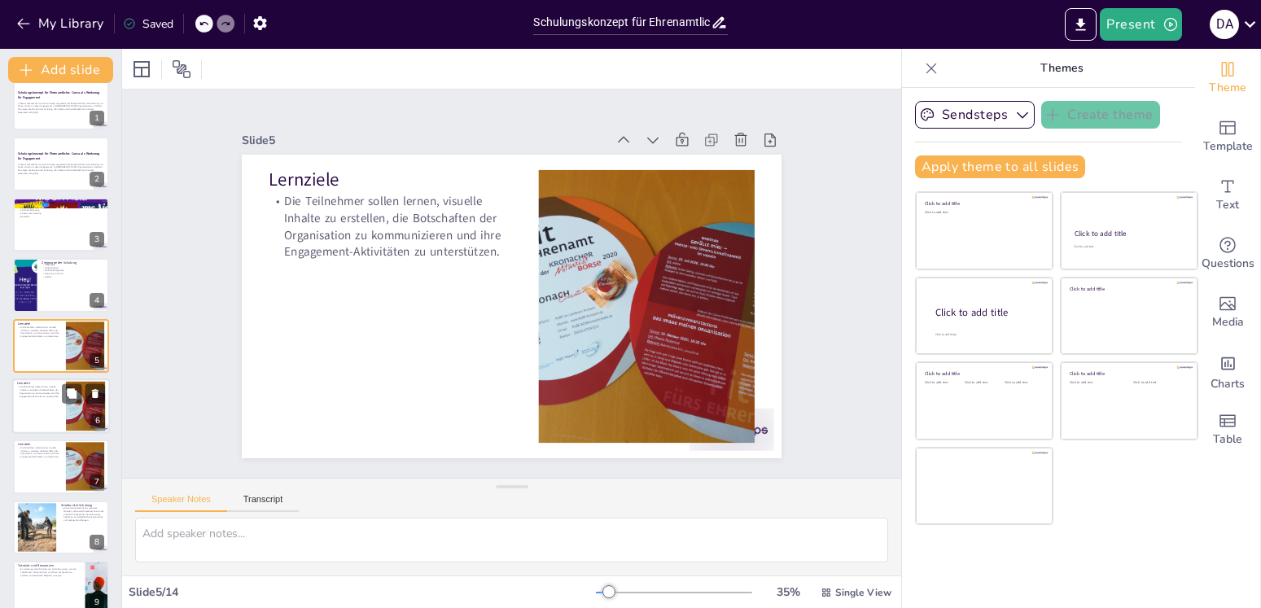
click at [37, 413] on div at bounding box center [61, 405] width 98 height 55
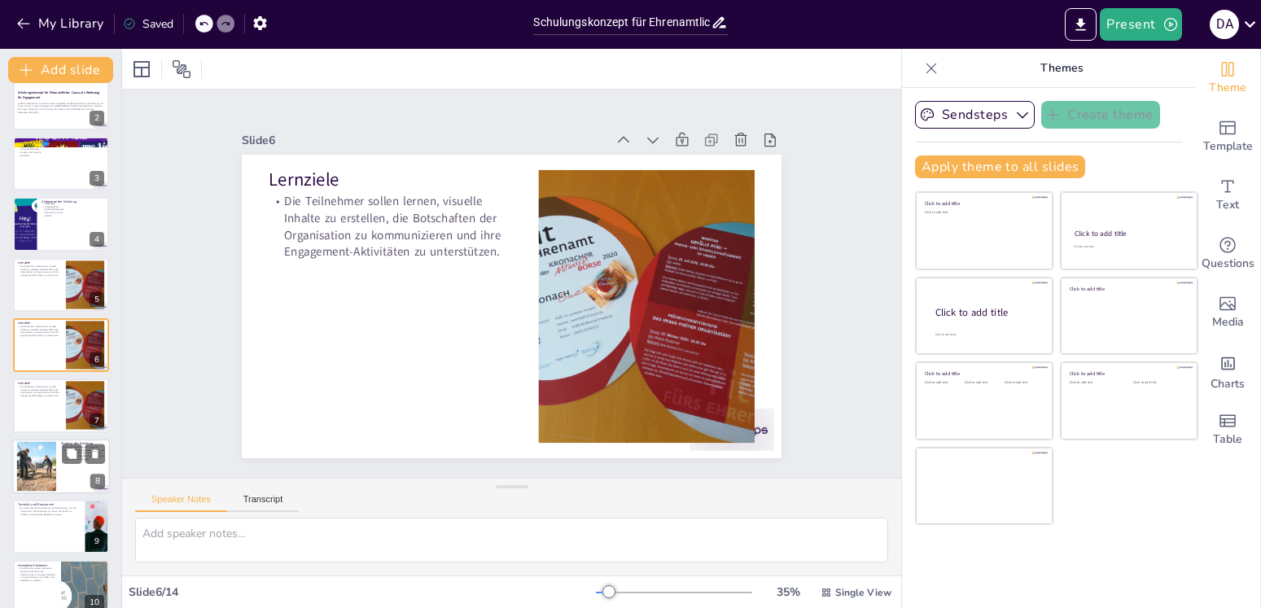
click at [50, 466] on div at bounding box center [36, 466] width 50 height 50
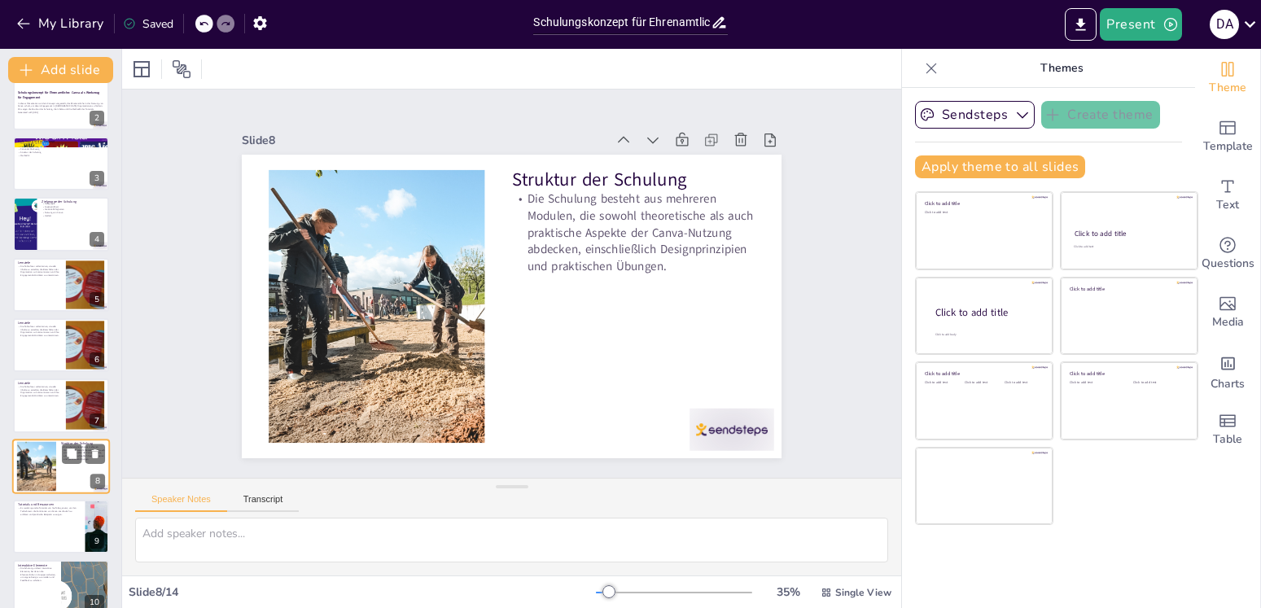
scroll to position [201, 0]
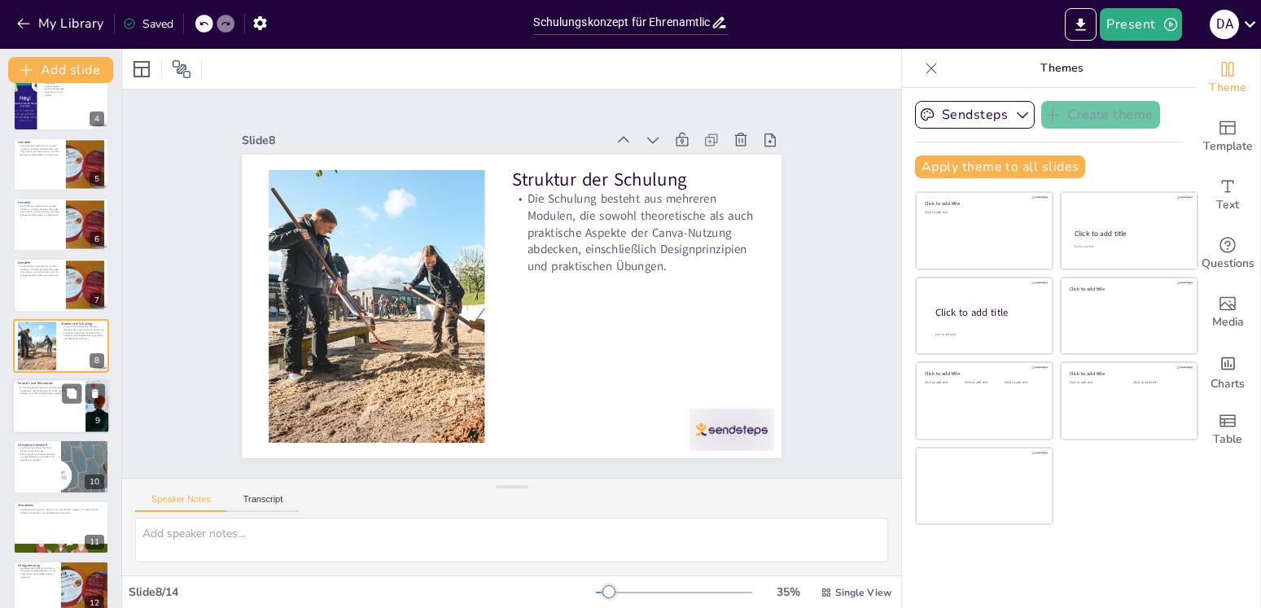
click at [50, 418] on div at bounding box center [61, 405] width 98 height 55
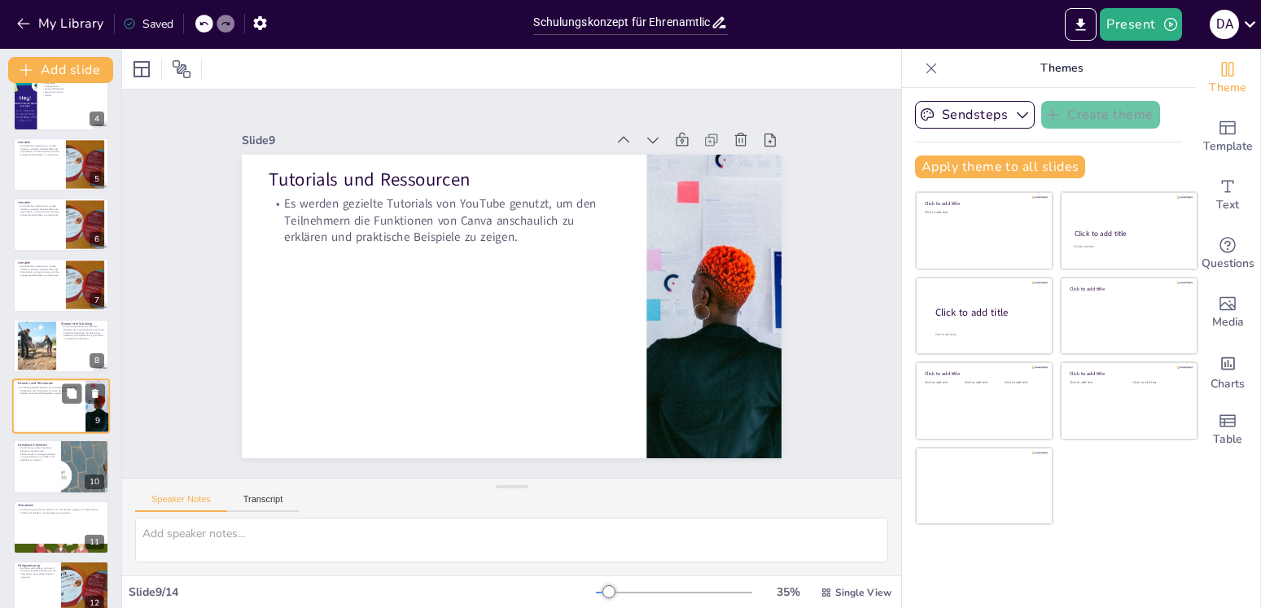
scroll to position [262, 0]
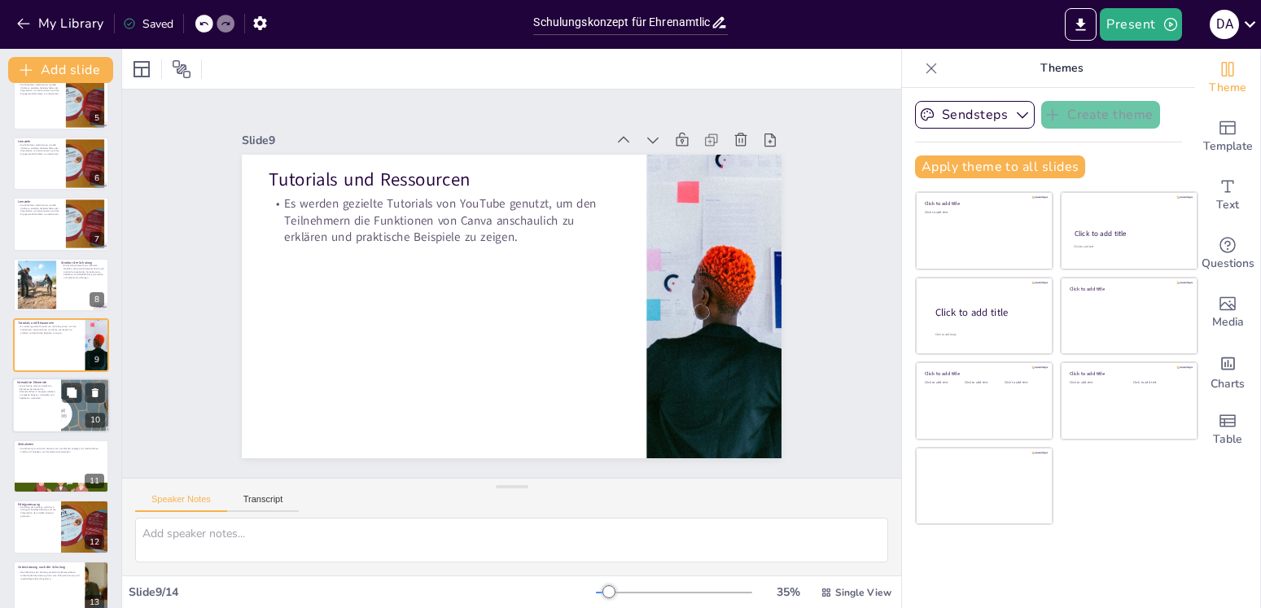
click at [62, 414] on div at bounding box center [86, 405] width 98 height 55
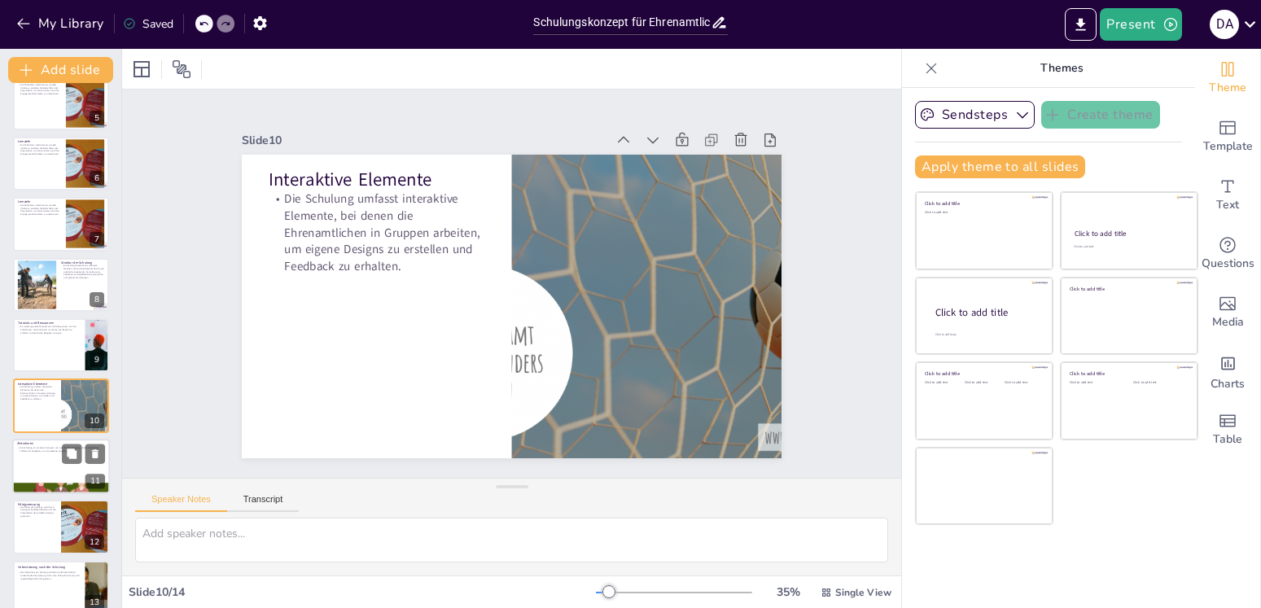
scroll to position [322, 0]
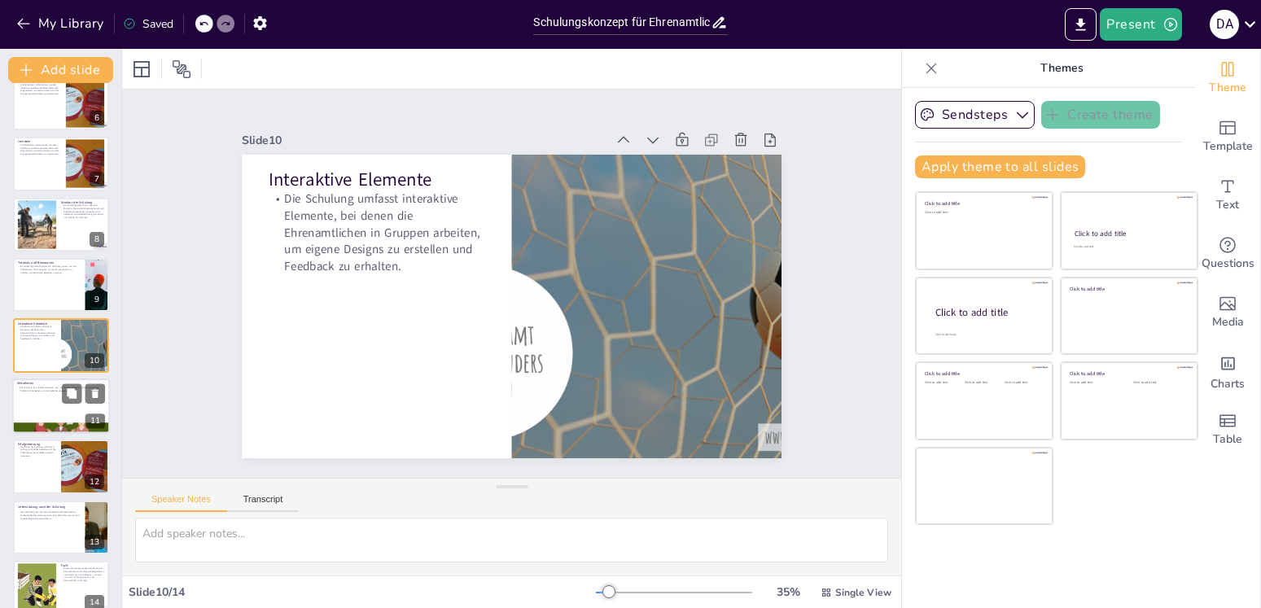
click at [55, 414] on div at bounding box center [61, 405] width 98 height 55
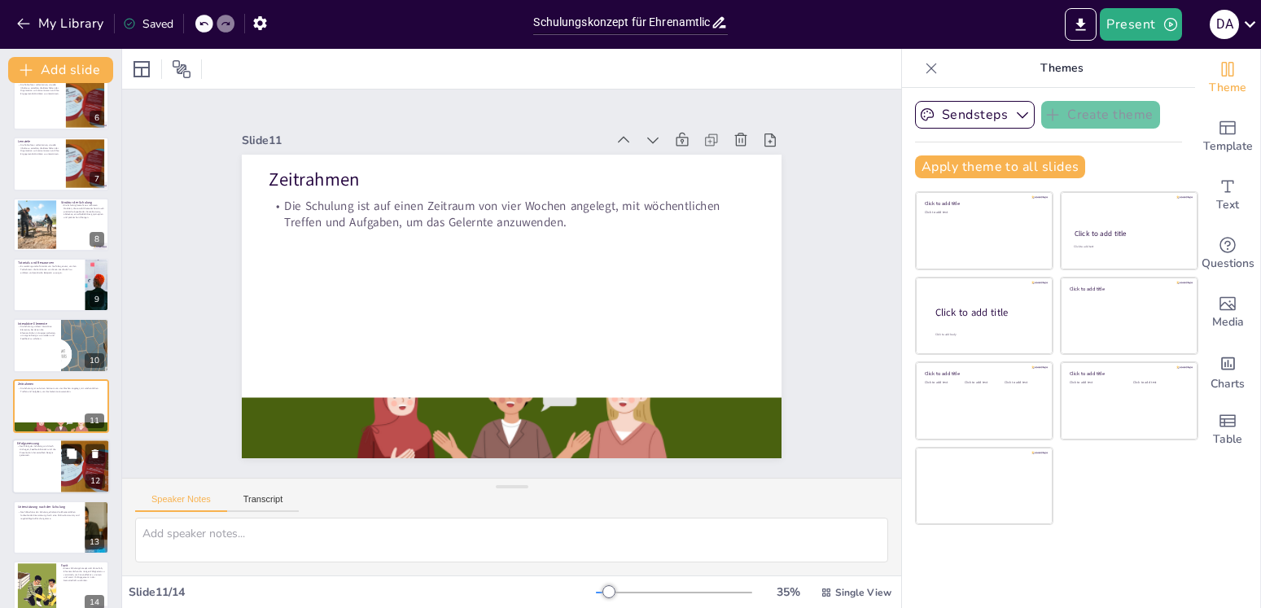
scroll to position [342, 0]
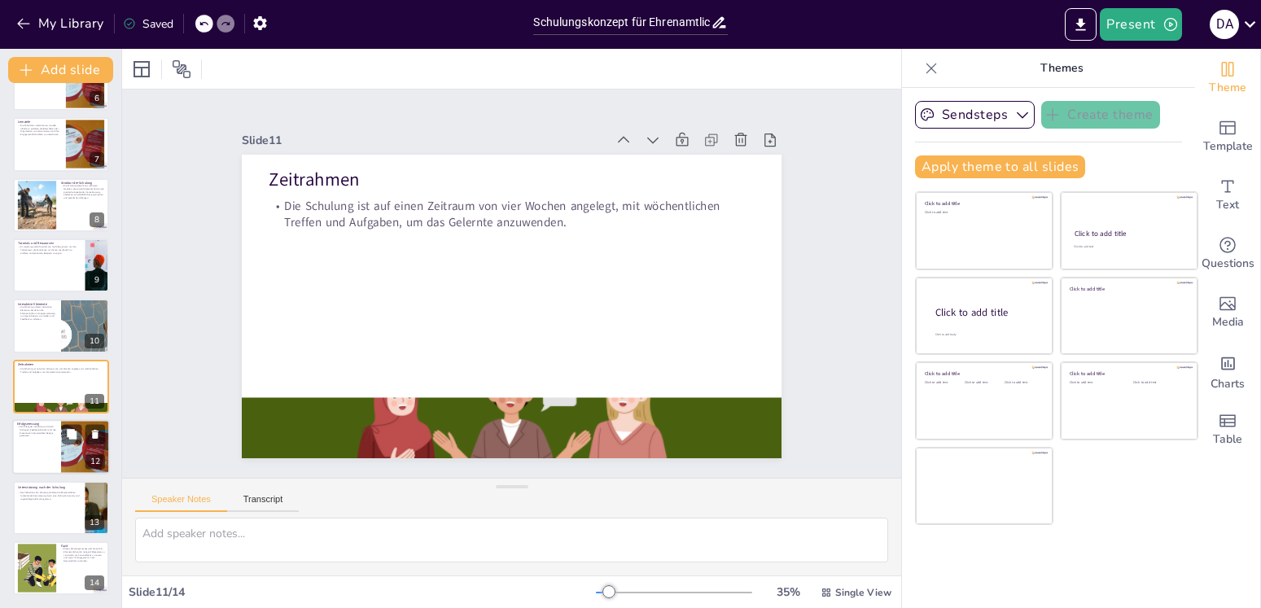
click at [49, 460] on div at bounding box center [61, 446] width 98 height 55
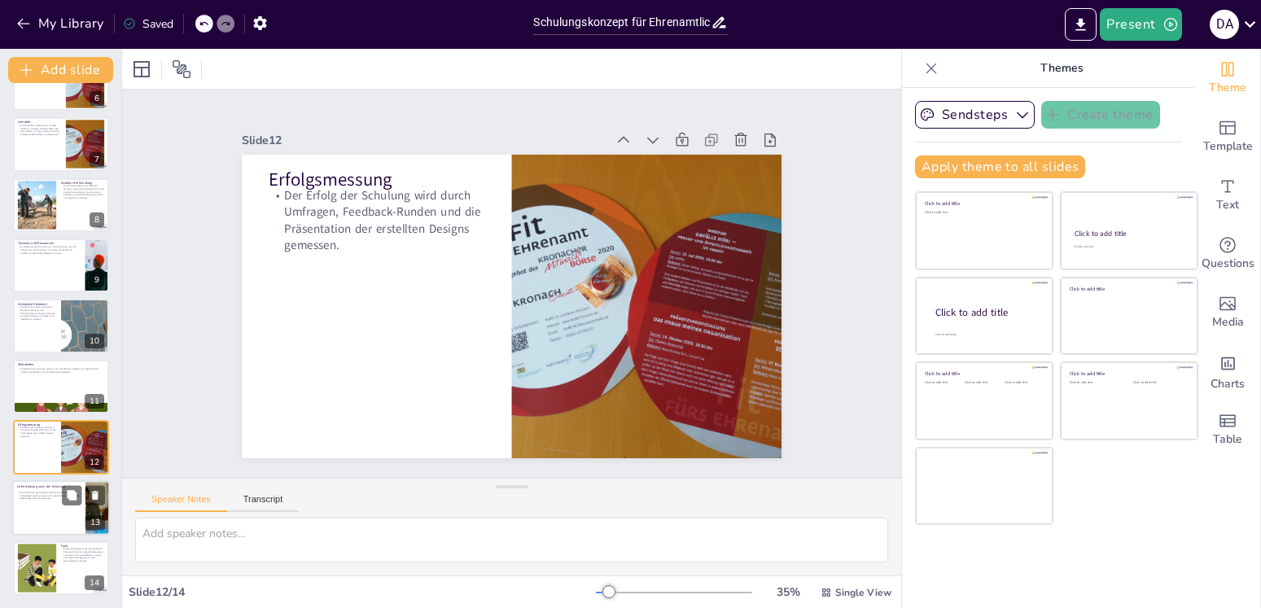
click at [50, 516] on div at bounding box center [61, 507] width 98 height 55
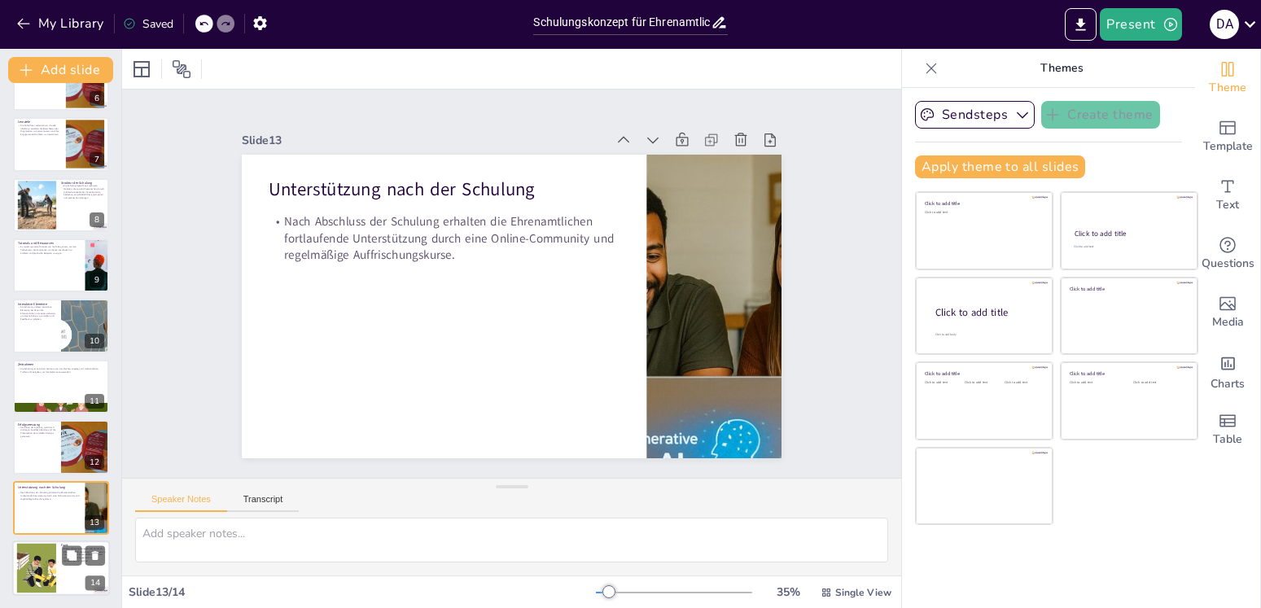
click at [49, 574] on div at bounding box center [36, 569] width 74 height 50
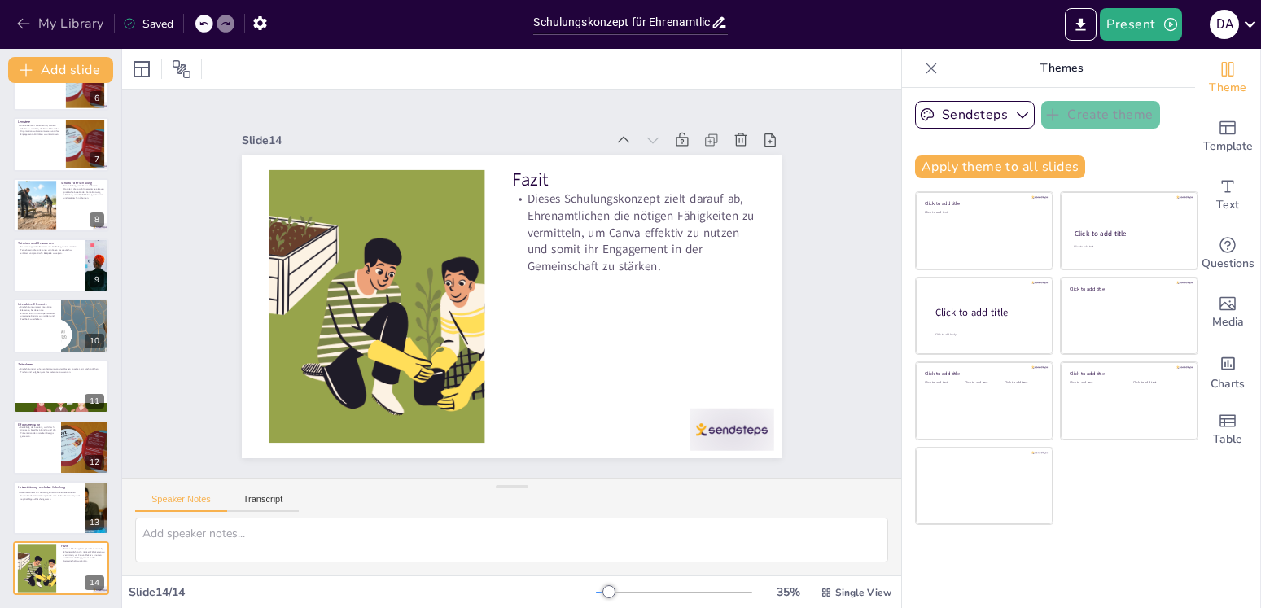
click at [73, 24] on button "My Library" at bounding box center [61, 24] width 98 height 26
